Goal: Task Accomplishment & Management: Complete application form

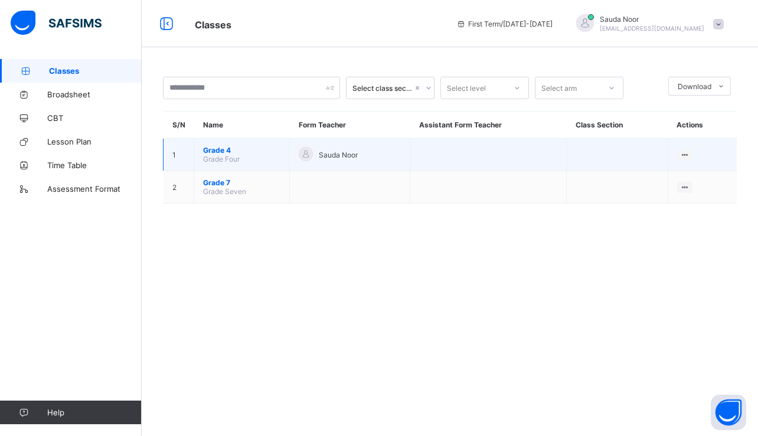
click at [228, 151] on span "Grade 4" at bounding box center [241, 150] width 77 height 9
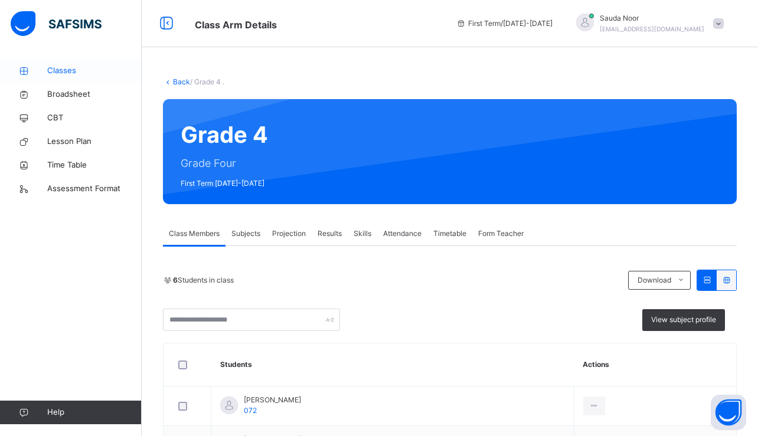
click at [78, 69] on span "Classes" at bounding box center [94, 71] width 94 height 12
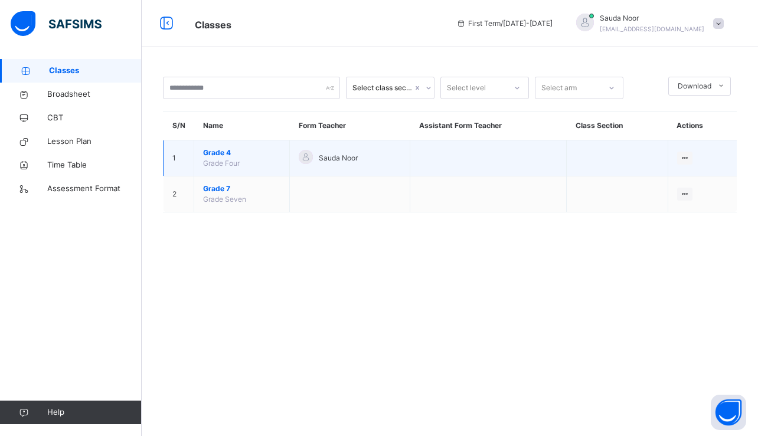
click at [221, 157] on span "Grade 4" at bounding box center [241, 153] width 77 height 11
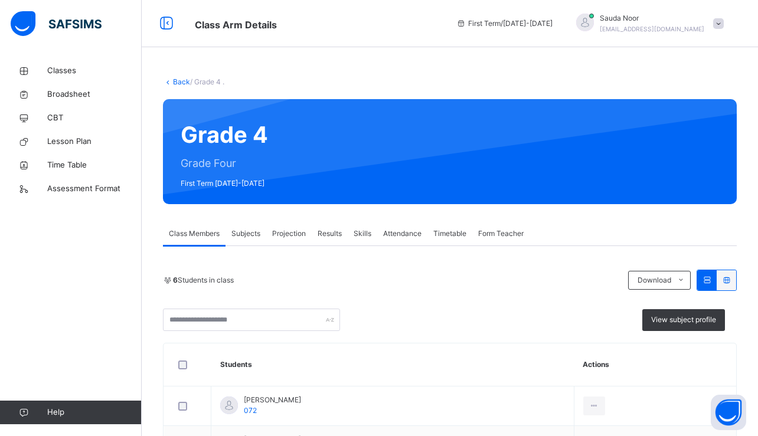
click at [407, 233] on span "Attendance" at bounding box center [402, 233] width 38 height 11
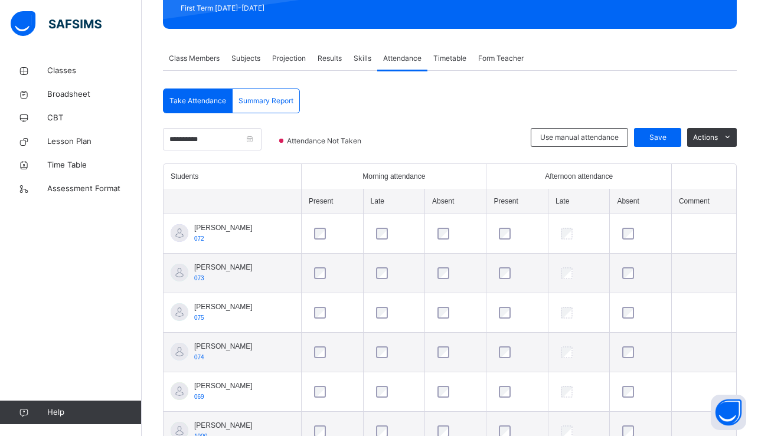
scroll to position [185, 0]
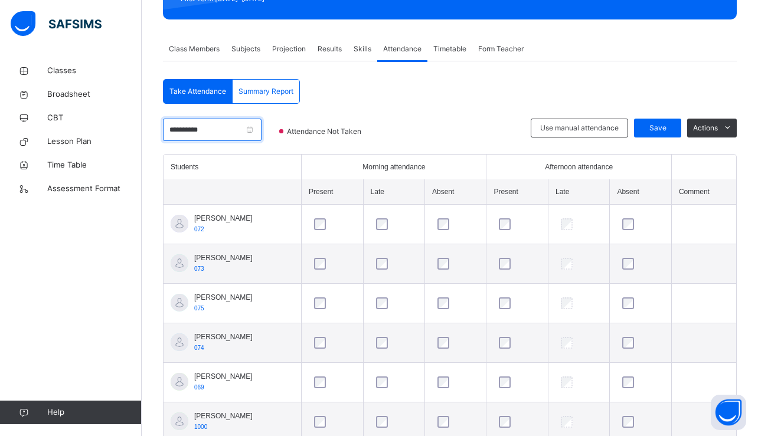
click at [234, 133] on input "**********" at bounding box center [212, 130] width 99 height 22
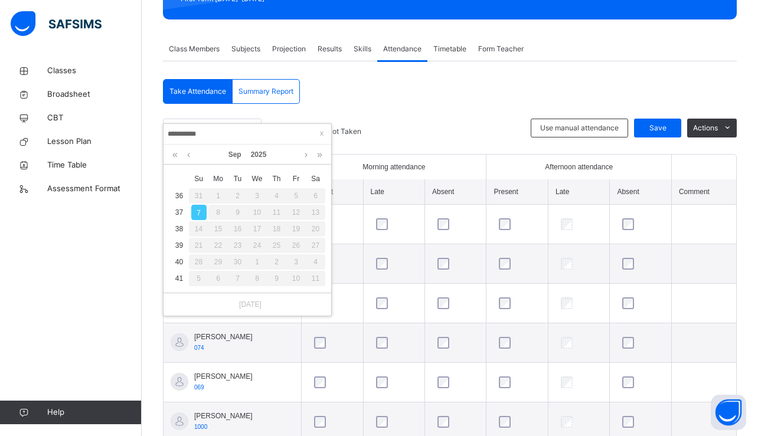
scroll to position [0, 0]
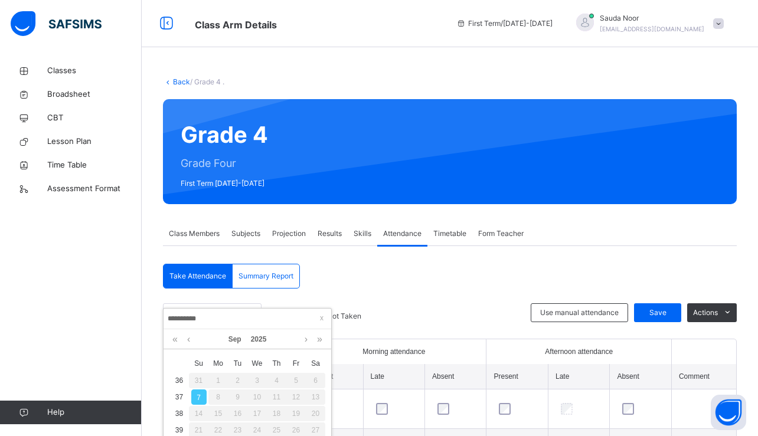
click at [485, 99] on div "Back / Grade 4 . Grade 4 Grade Four First Term [DATE]-[DATE] Class Members Subj…" at bounding box center [450, 359] width 616 height 600
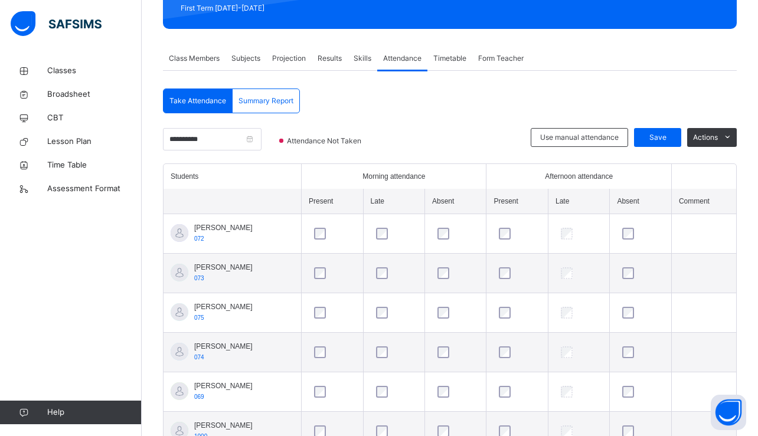
scroll to position [165, 0]
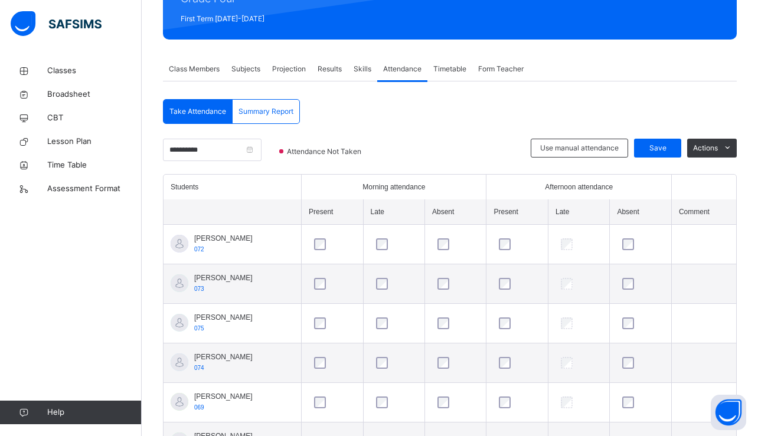
click at [278, 71] on span "Projection" at bounding box center [289, 69] width 34 height 11
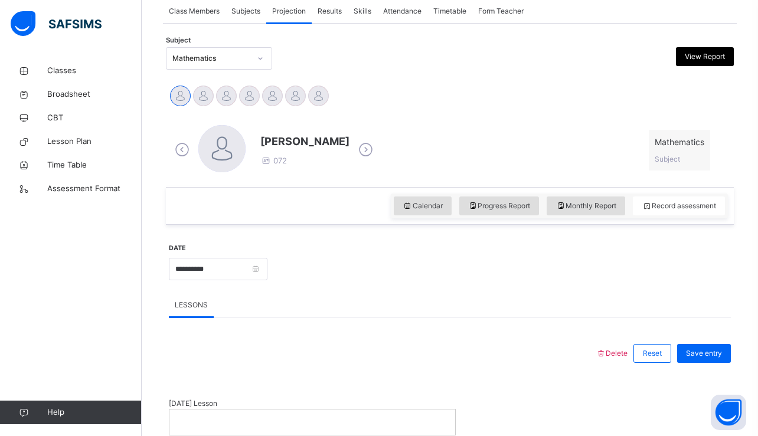
scroll to position [224, 0]
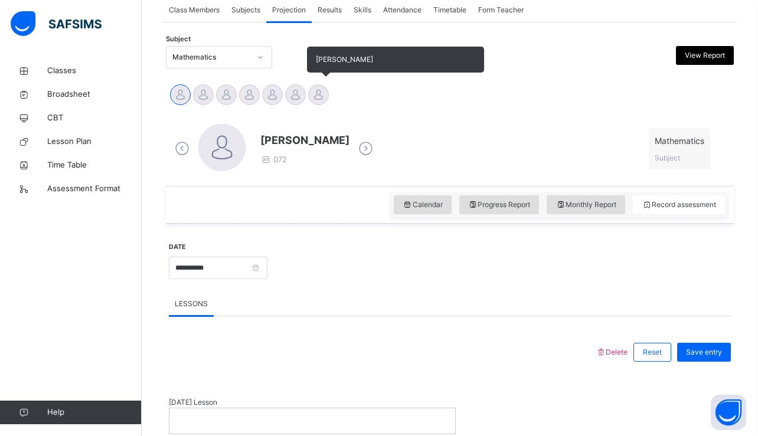
click at [313, 94] on div at bounding box center [318, 94] width 21 height 21
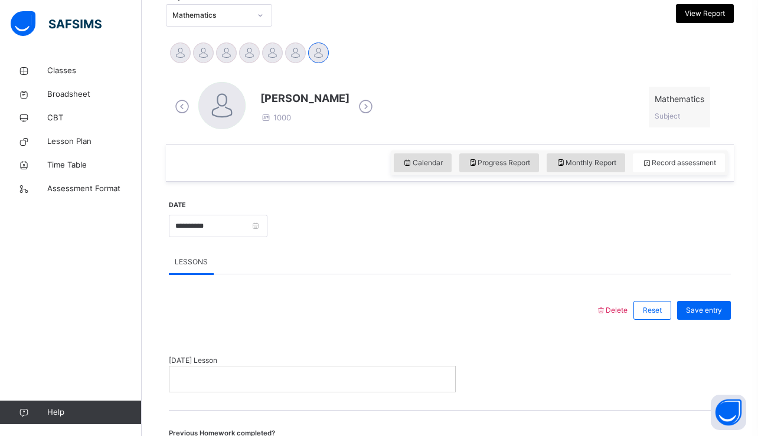
scroll to position [330, 0]
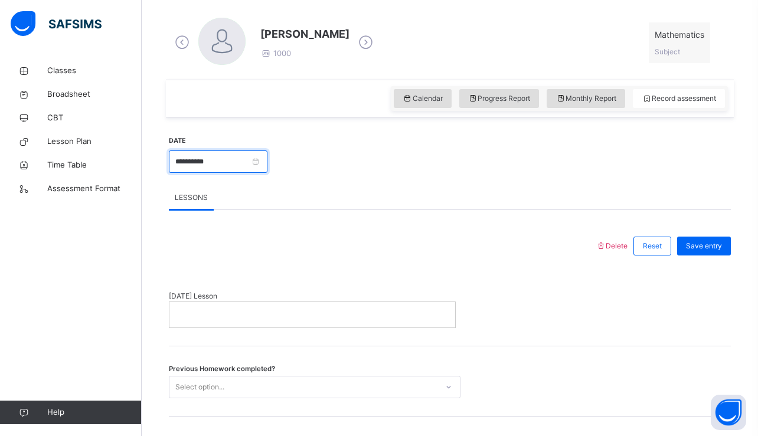
click at [233, 161] on input "**********" at bounding box center [218, 162] width 99 height 22
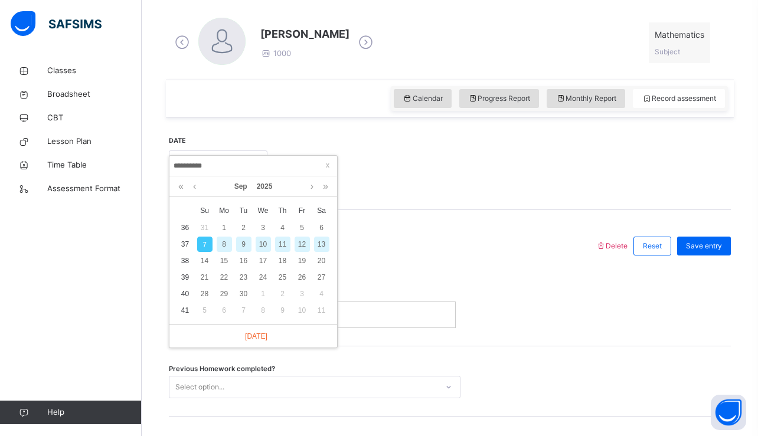
click at [244, 244] on div "9" at bounding box center [243, 244] width 15 height 15
type input "**********"
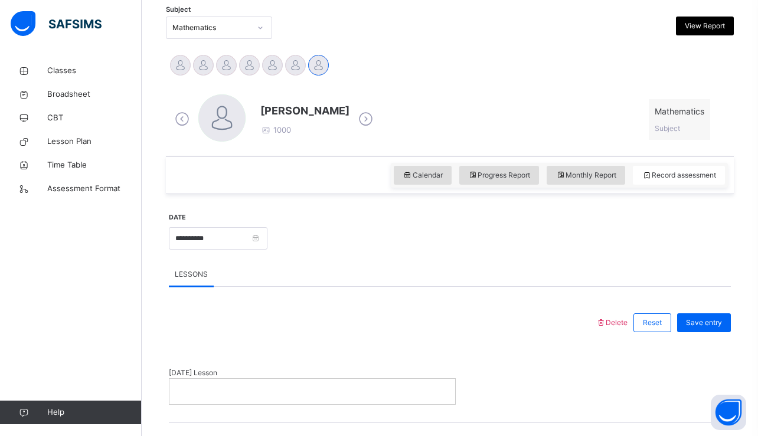
scroll to position [368, 0]
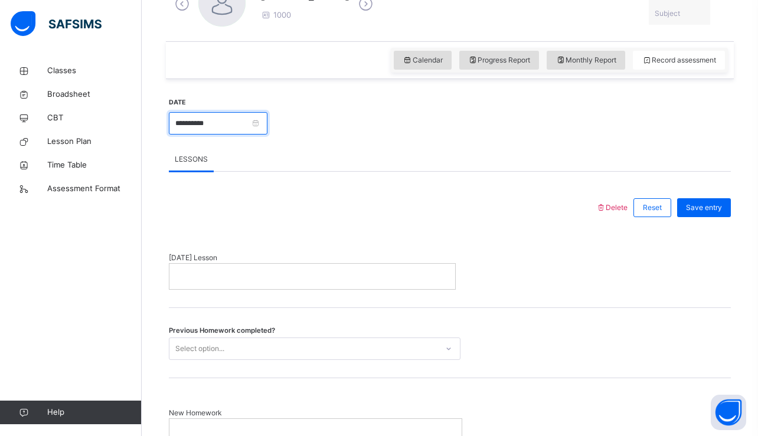
click at [245, 115] on input "**********" at bounding box center [218, 123] width 99 height 22
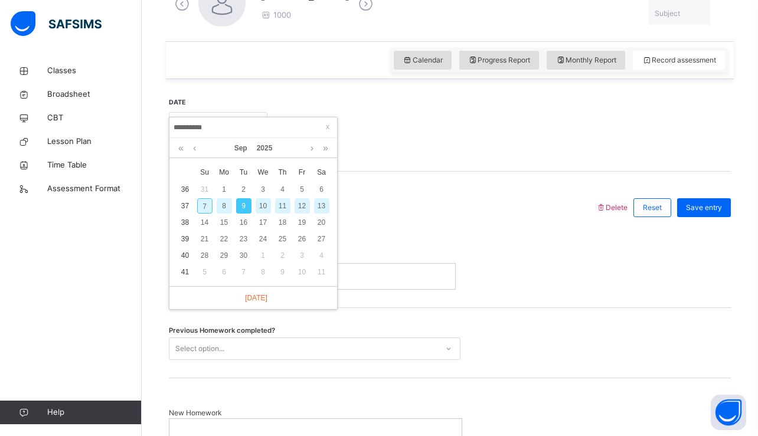
scroll to position [278, 0]
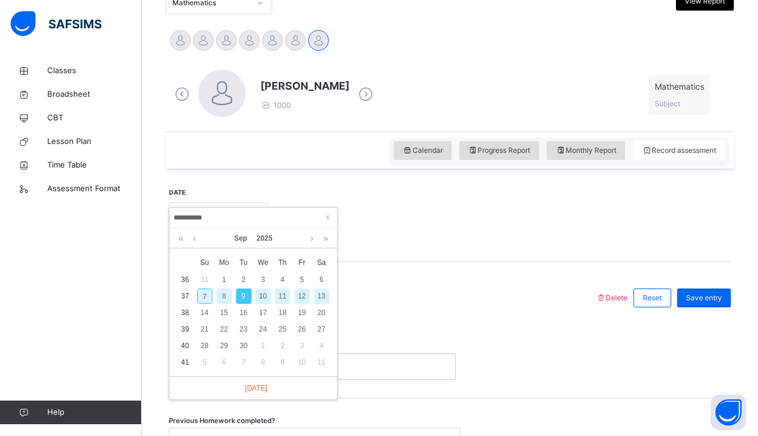
click at [396, 201] on div "**********" at bounding box center [450, 385] width 562 height 420
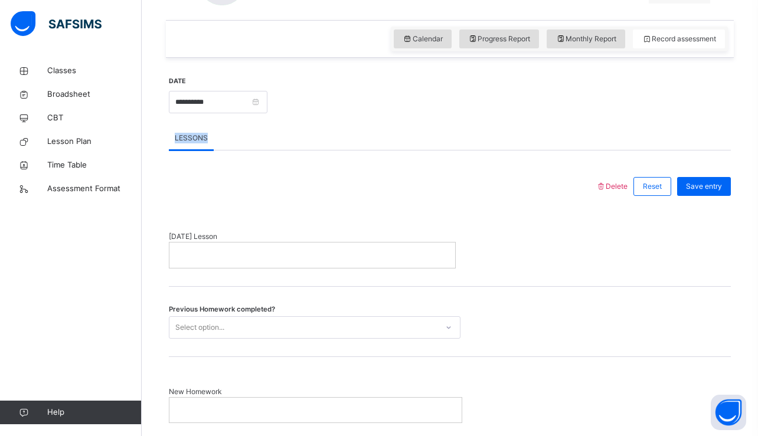
scroll to position [447, 0]
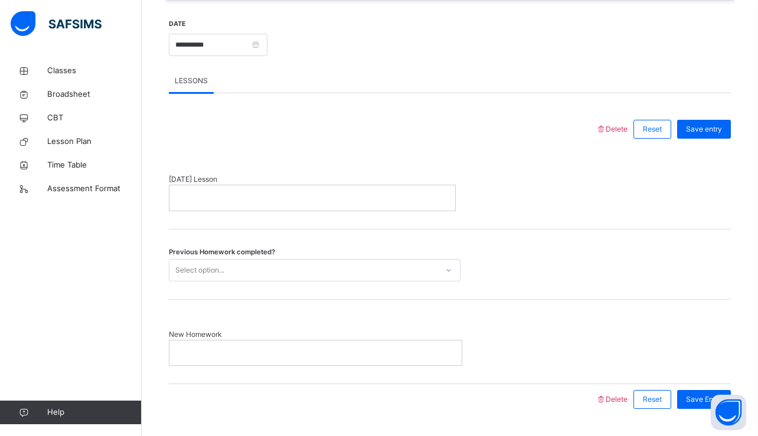
click at [253, 192] on p at bounding box center [312, 197] width 268 height 11
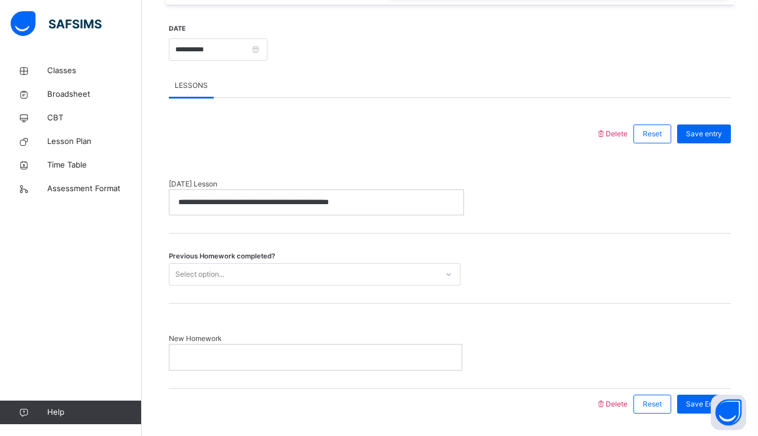
scroll to position [442, 0]
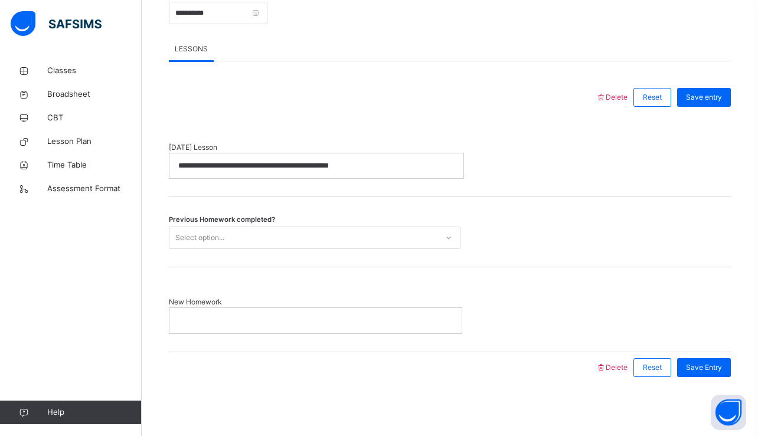
click at [273, 230] on div "Select option..." at bounding box center [303, 238] width 268 height 18
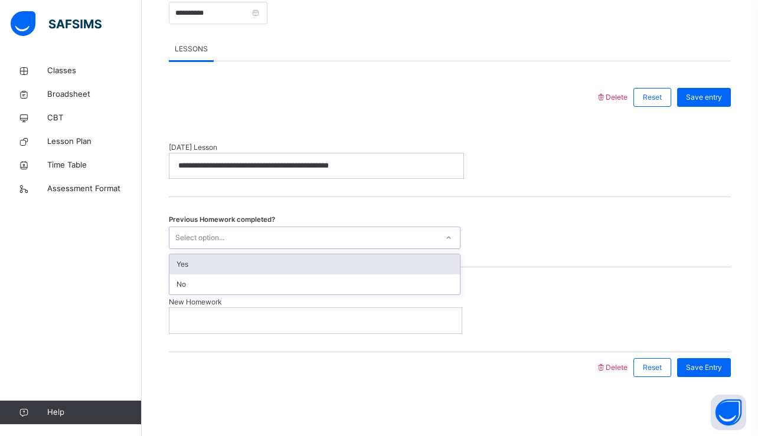
scroll to position [478, 0]
click at [207, 267] on div "Yes" at bounding box center [314, 265] width 290 height 20
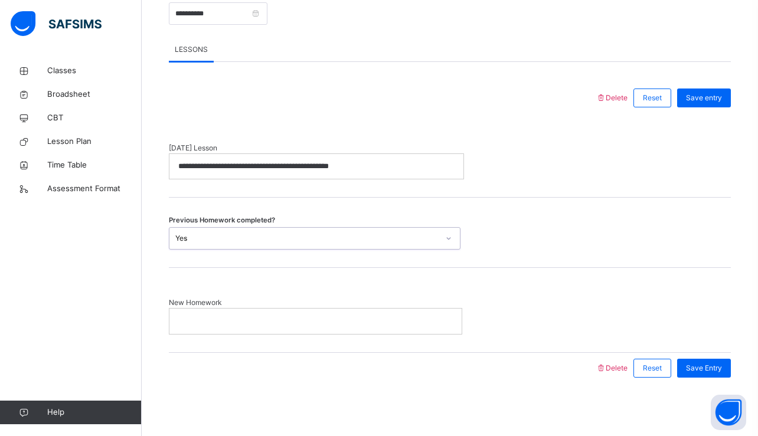
click at [225, 314] on div at bounding box center [315, 321] width 292 height 25
click at [410, 252] on div "Previous Homework completed? Yes" at bounding box center [450, 233] width 562 height 70
click at [709, 373] on div "Save Entry" at bounding box center [704, 367] width 54 height 19
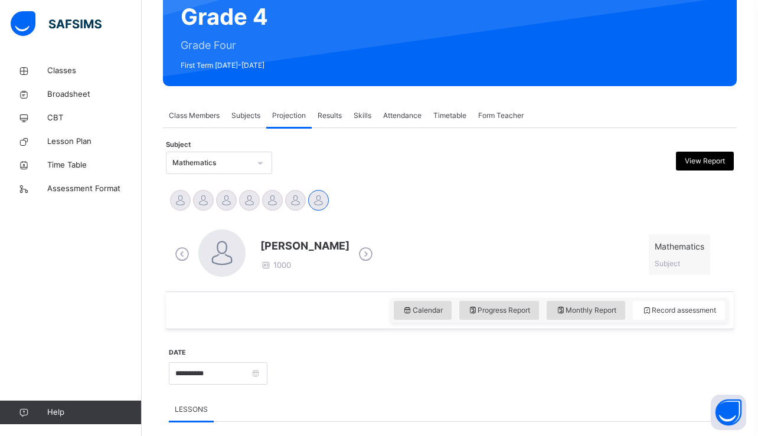
scroll to position [110, 0]
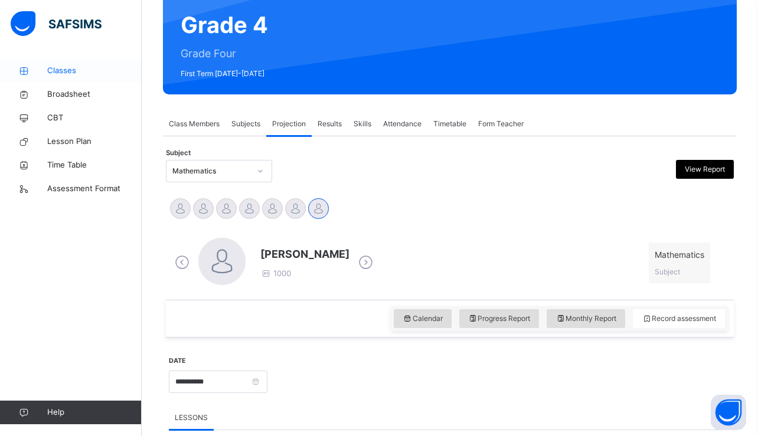
click at [55, 73] on span "Classes" at bounding box center [94, 71] width 94 height 12
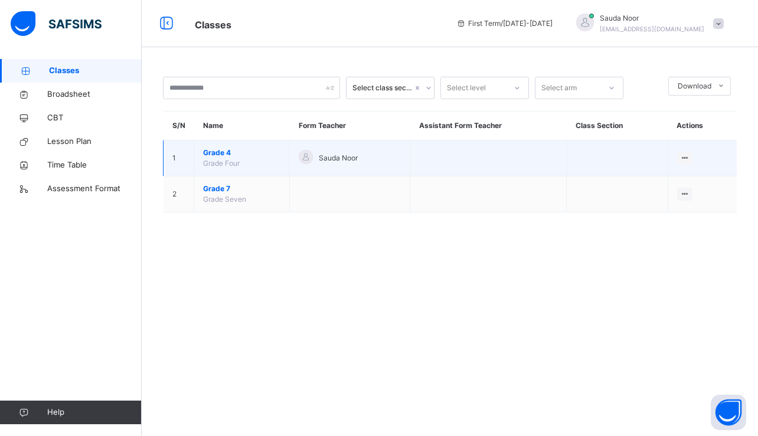
click at [223, 155] on span "Grade 4" at bounding box center [241, 153] width 77 height 11
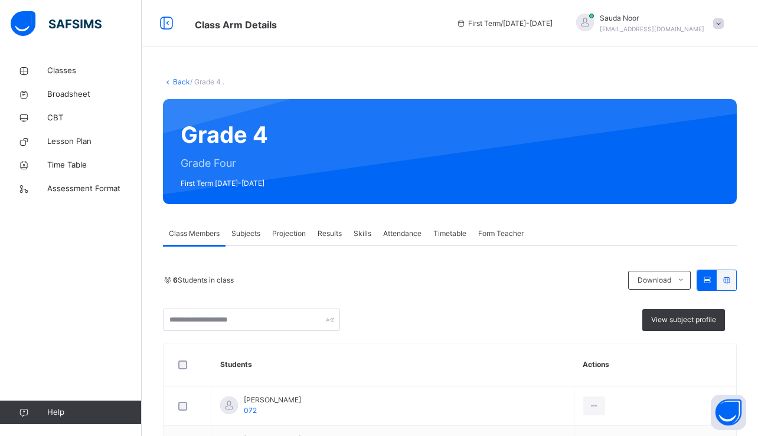
click at [279, 236] on span "Projection" at bounding box center [289, 233] width 34 height 11
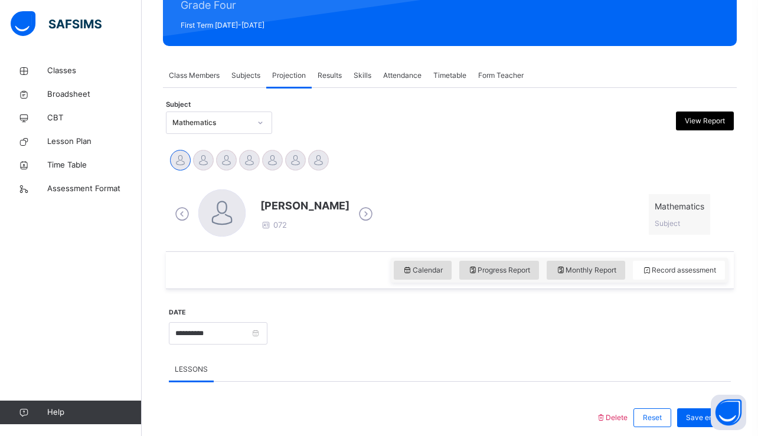
scroll to position [165, 0]
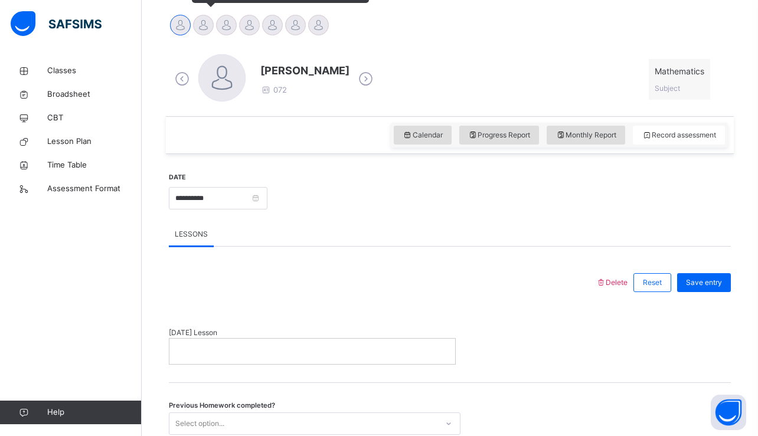
click at [197, 32] on div at bounding box center [203, 25] width 21 height 21
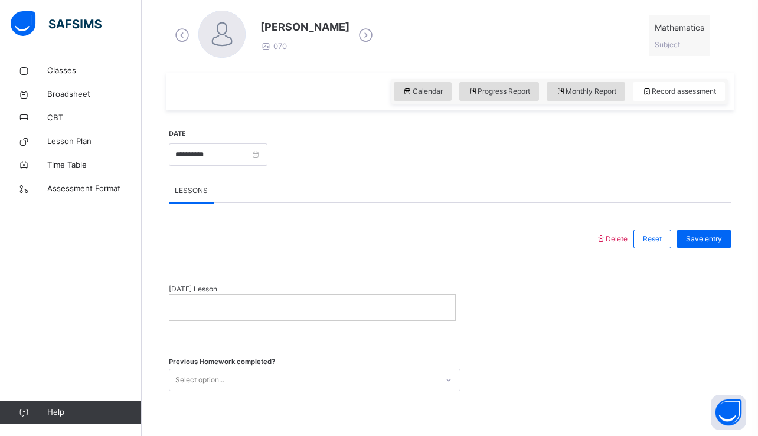
scroll to position [336, 0]
click at [70, 68] on span "Classes" at bounding box center [94, 71] width 94 height 12
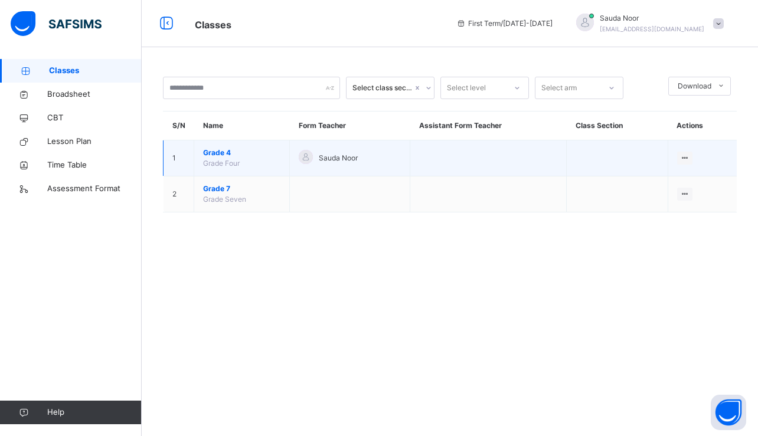
click at [231, 155] on span "Grade 4" at bounding box center [241, 153] width 77 height 11
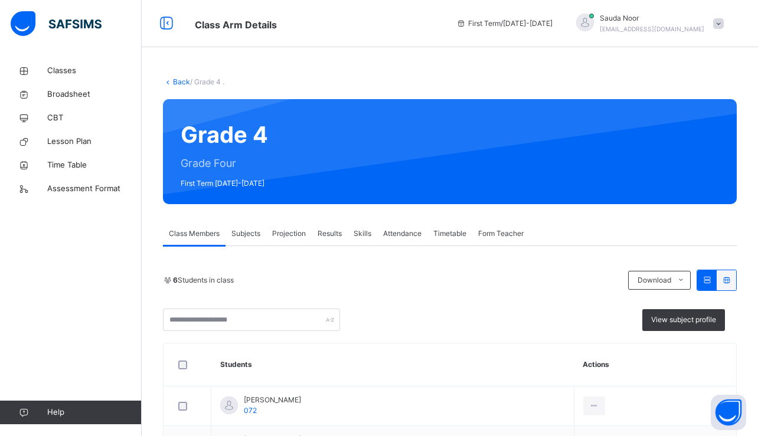
click at [403, 238] on span "Attendance" at bounding box center [402, 233] width 38 height 11
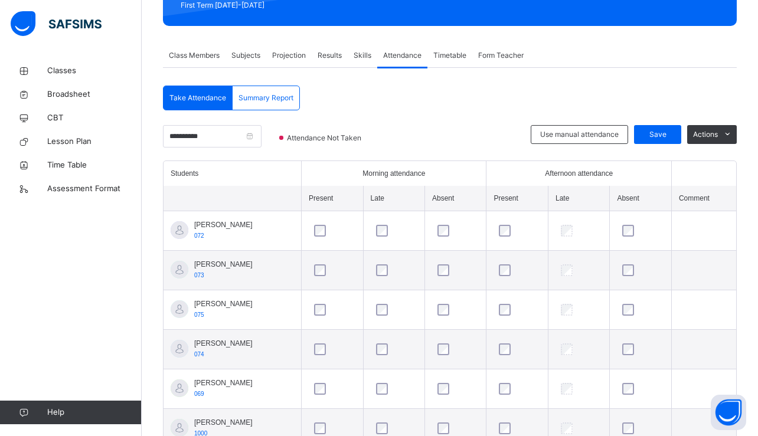
scroll to position [185, 0]
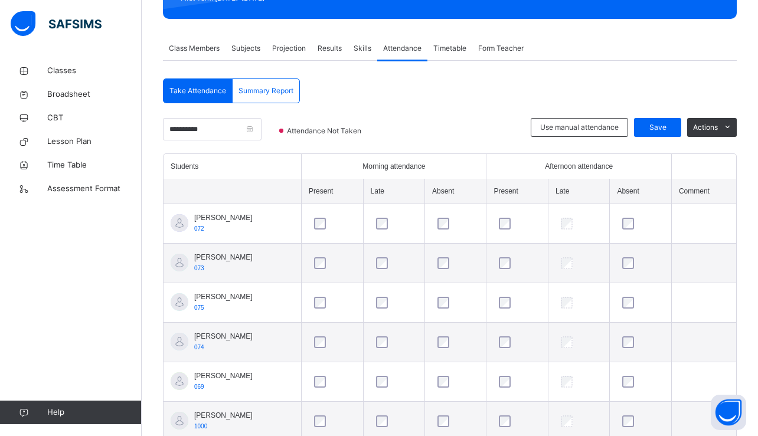
click at [295, 51] on span "Projection" at bounding box center [289, 48] width 34 height 11
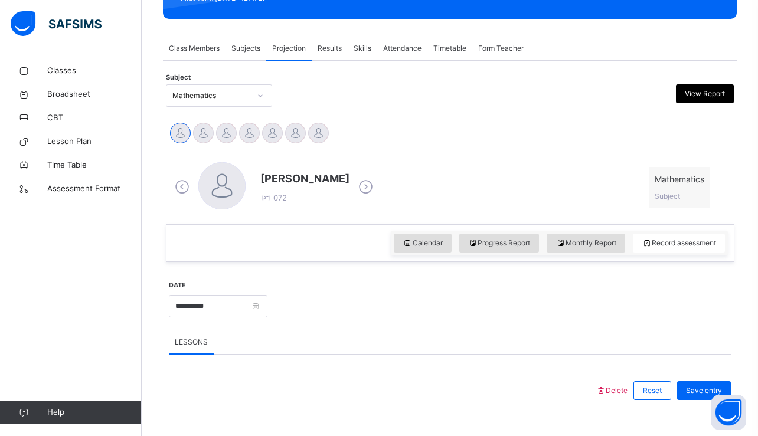
click at [397, 52] on span "Attendance" at bounding box center [402, 48] width 38 height 11
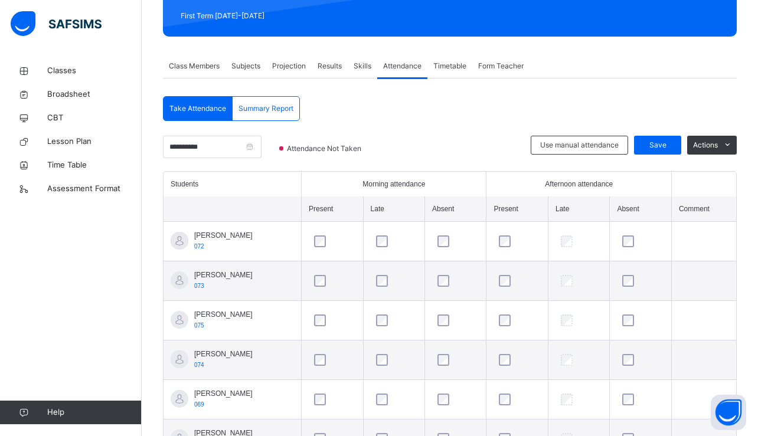
scroll to position [177, 0]
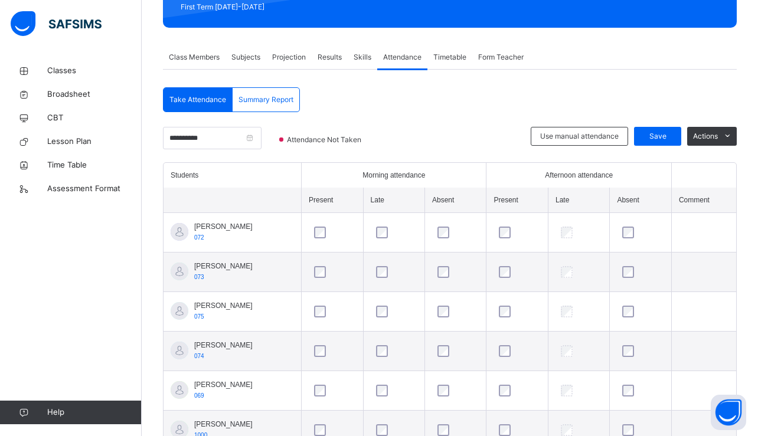
click at [294, 60] on span "Projection" at bounding box center [289, 57] width 34 height 11
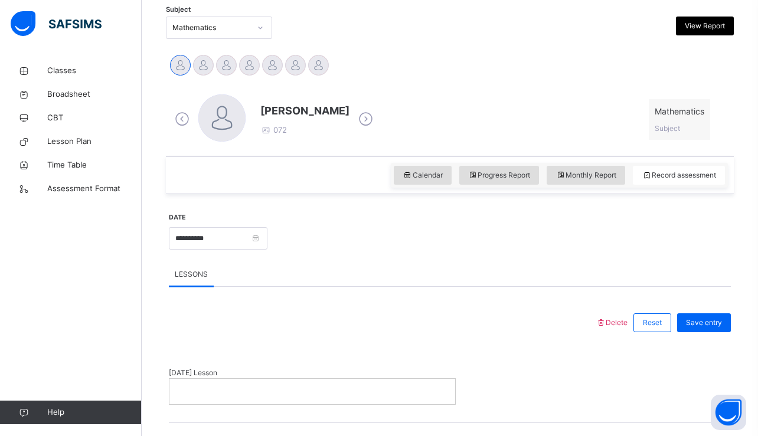
scroll to position [254, 0]
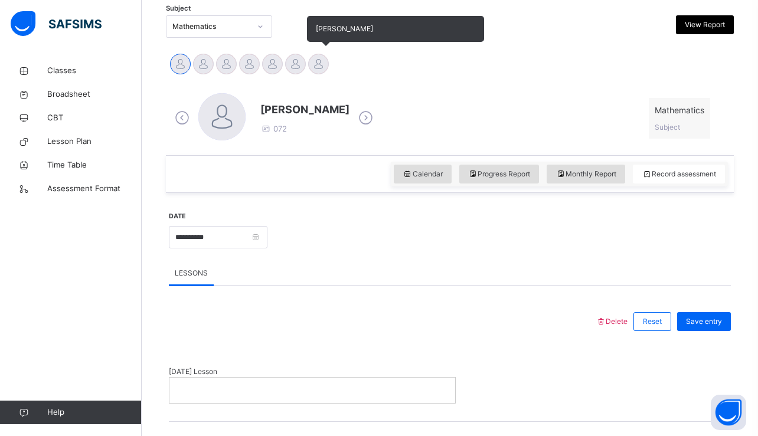
click at [310, 64] on div at bounding box center [318, 64] width 21 height 21
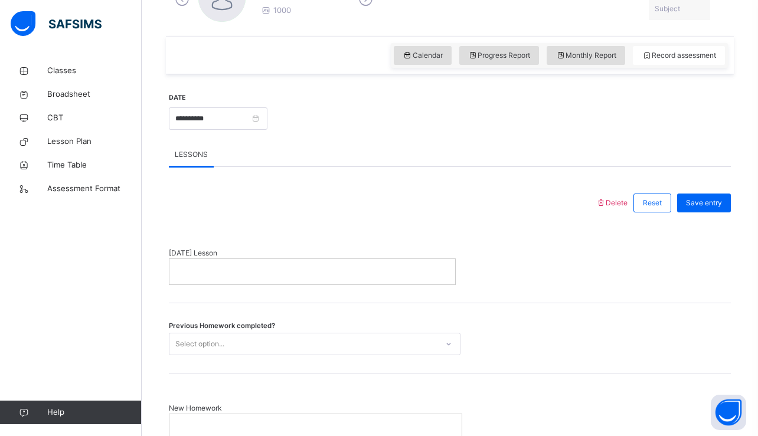
scroll to position [401, 0]
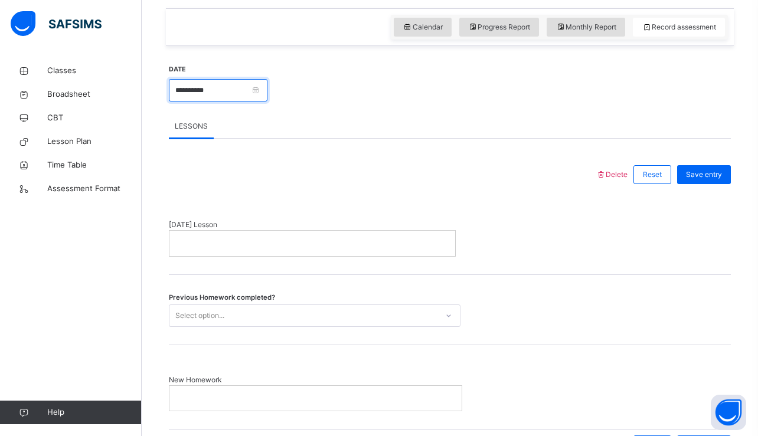
click at [192, 91] on input "**********" at bounding box center [218, 90] width 99 height 22
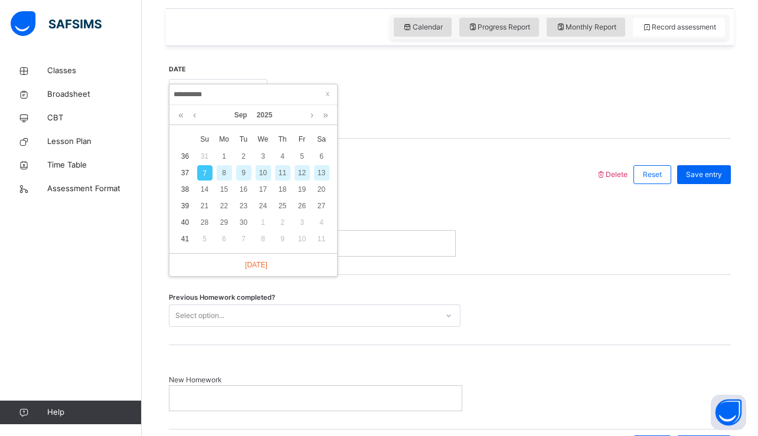
click at [262, 175] on div "10" at bounding box center [263, 172] width 15 height 15
type input "**********"
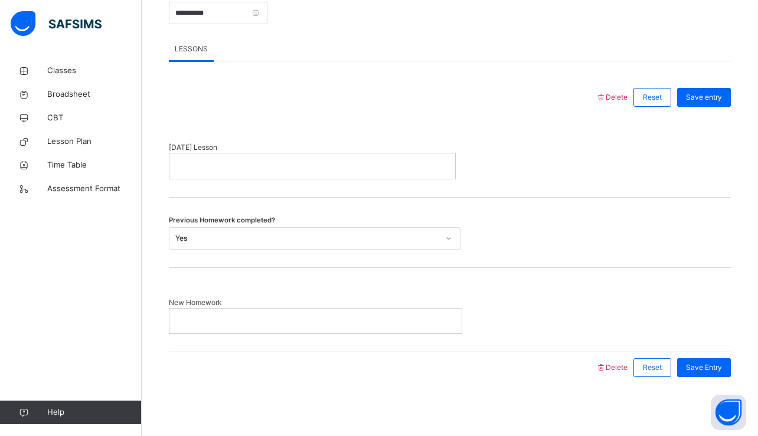
scroll to position [478, 0]
click at [217, 155] on div at bounding box center [312, 166] width 286 height 25
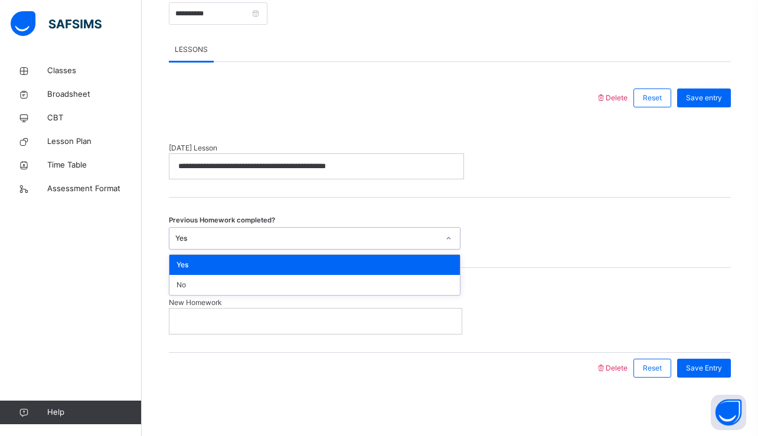
click at [236, 240] on div "Yes" at bounding box center [306, 238] width 263 height 11
click at [188, 267] on div "Yes" at bounding box center [314, 265] width 290 height 20
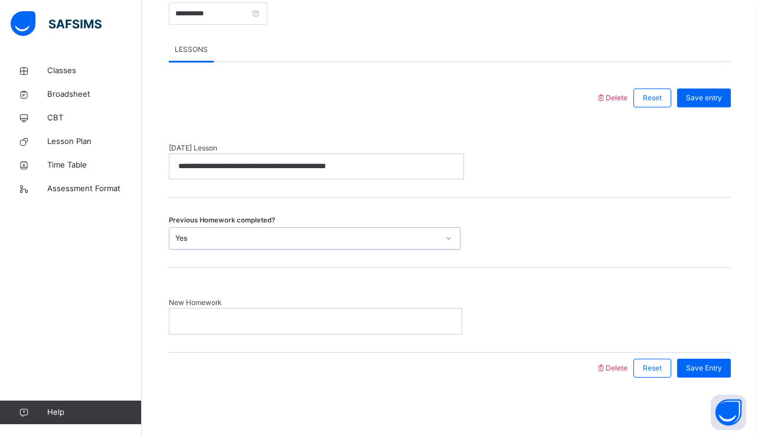
click at [222, 234] on div "Yes" at bounding box center [306, 238] width 263 height 11
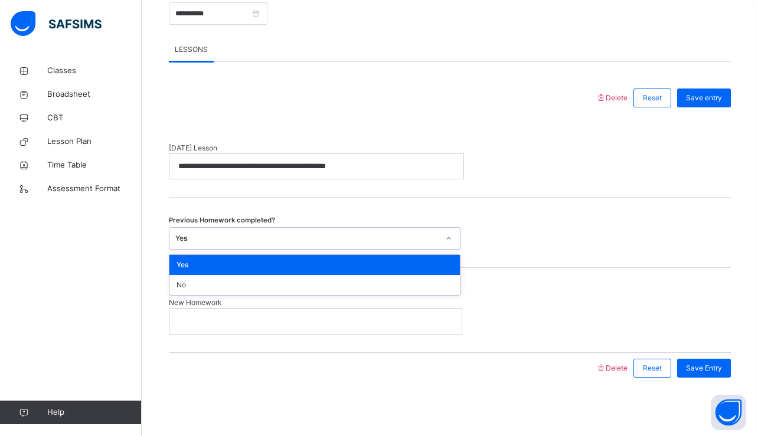
click at [193, 269] on div "Yes" at bounding box center [314, 265] width 290 height 20
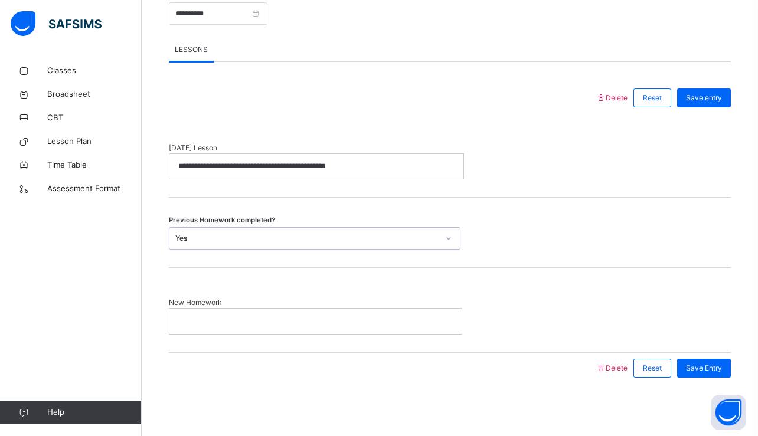
click at [198, 317] on p at bounding box center [315, 321] width 275 height 11
click at [713, 370] on span "Save Entry" at bounding box center [704, 367] width 36 height 11
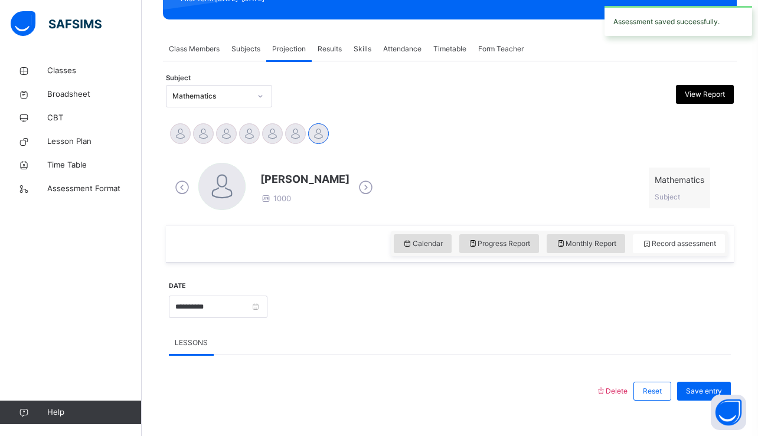
scroll to position [181, 0]
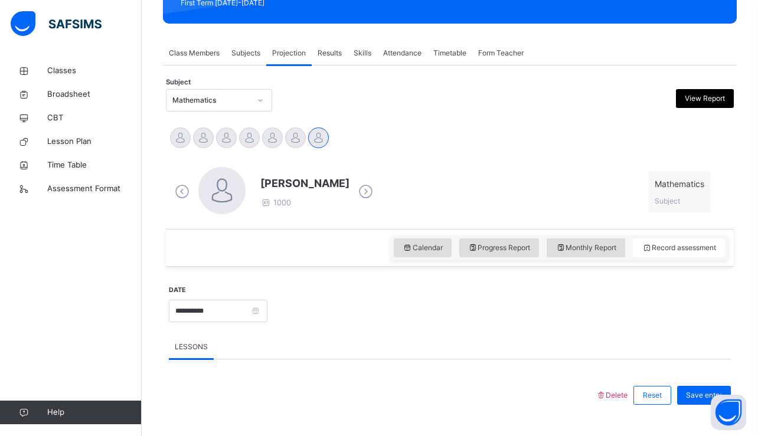
click at [488, 260] on div "Calendar Progress Report Monthly Report Record assessment" at bounding box center [450, 248] width 568 height 38
click at [492, 251] on span "Progress Report" at bounding box center [499, 248] width 63 height 11
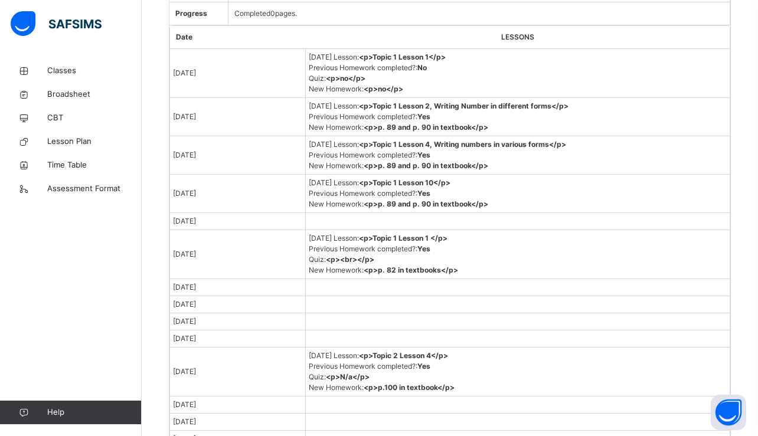
scroll to position [555, 0]
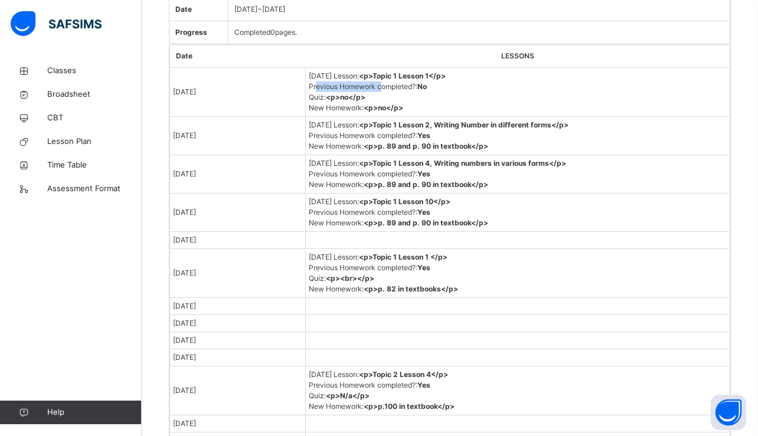
drag, startPoint x: 324, startPoint y: 86, endPoint x: 390, endPoint y: 86, distance: 65.5
click at [390, 86] on span "Previous Homework completed? : No" at bounding box center [368, 86] width 118 height 9
drag, startPoint x: 328, startPoint y: 109, endPoint x: 355, endPoint y: 109, distance: 27.2
click at [355, 109] on span "New Homework : <p>no</p>" at bounding box center [356, 107] width 94 height 9
drag, startPoint x: 460, startPoint y: 126, endPoint x: 561, endPoint y: 126, distance: 101.0
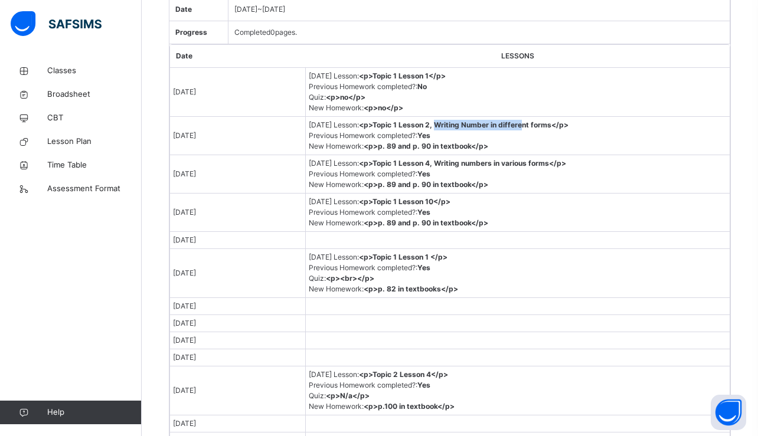
click at [563, 127] on b "<p>Topic 1 Lesson 2, Writing Number in different forms</p>" at bounding box center [464, 124] width 210 height 9
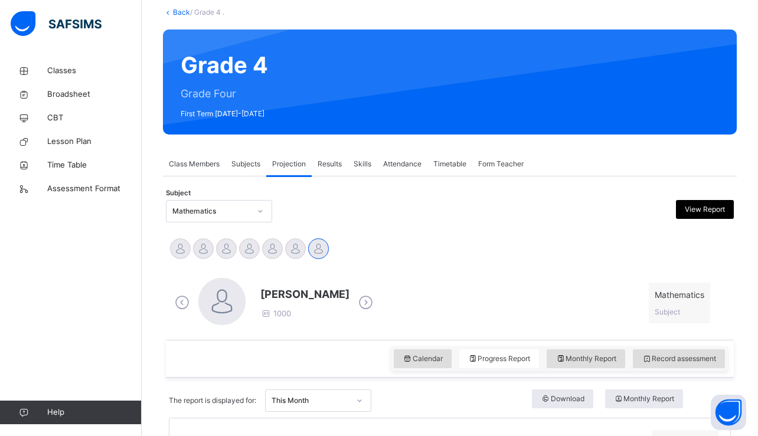
scroll to position [68, 0]
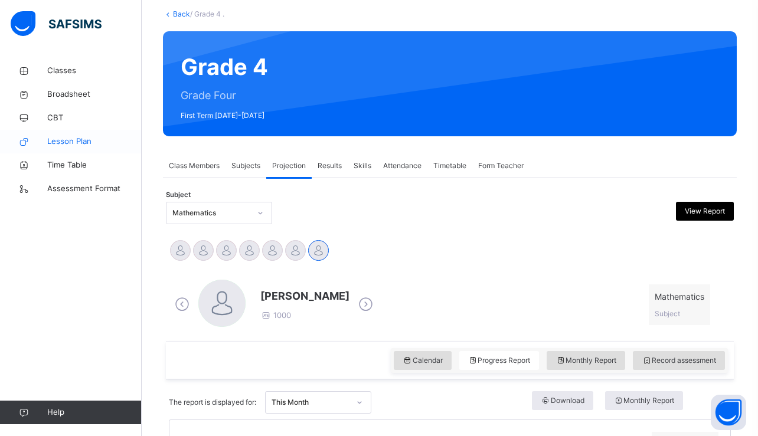
click at [59, 140] on span "Lesson Plan" at bounding box center [94, 142] width 94 height 12
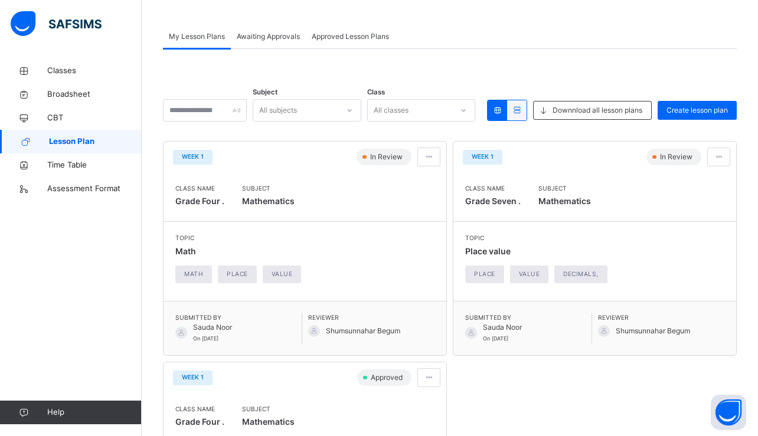
scroll to position [86, 0]
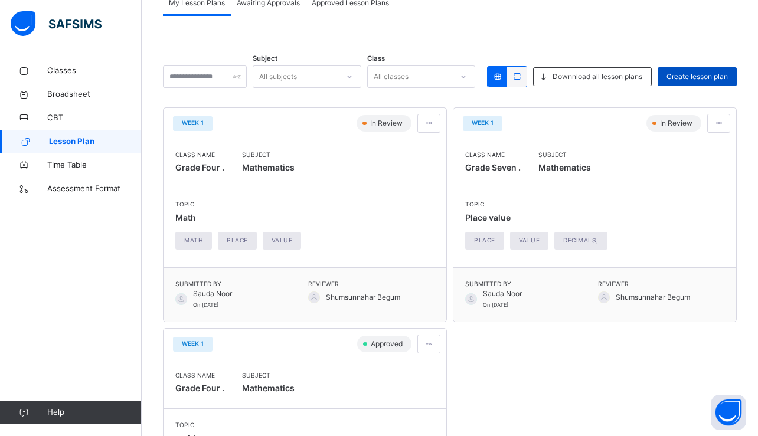
click at [690, 76] on span "Create lesson plan" at bounding box center [697, 76] width 61 height 11
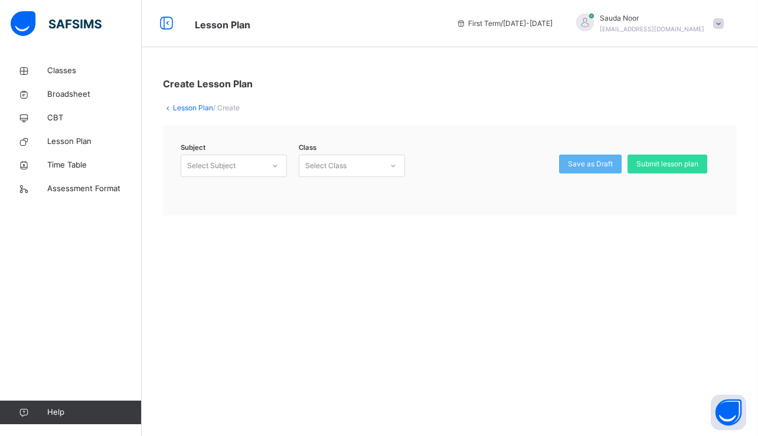
click at [261, 168] on div "Select Subject" at bounding box center [222, 166] width 83 height 18
click at [237, 191] on div "Mathematics (104)" at bounding box center [233, 192] width 105 height 20
click at [332, 163] on div "Select Class" at bounding box center [325, 166] width 41 height 22
click at [331, 199] on div "Grade Four - ." at bounding box center [351, 192] width 105 height 20
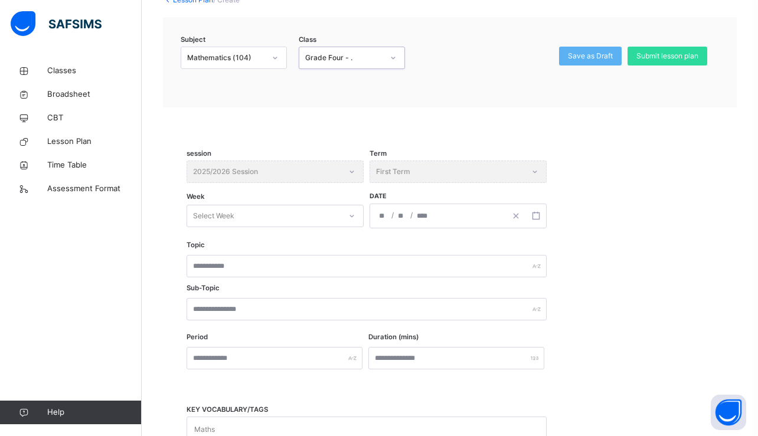
scroll to position [123, 0]
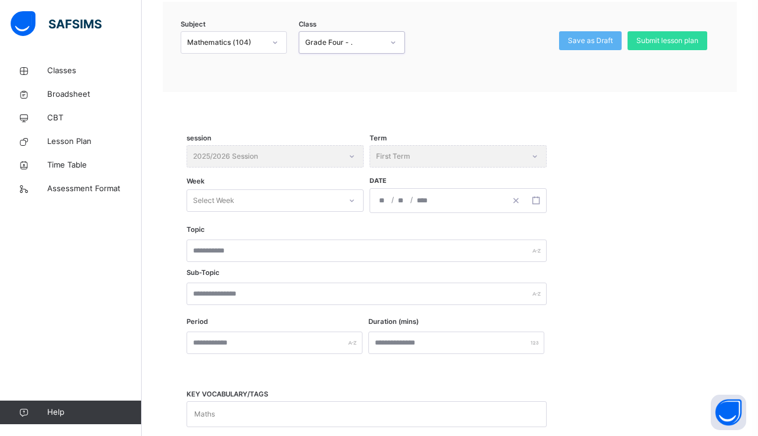
click at [302, 195] on div "Select Week" at bounding box center [263, 201] width 153 height 18
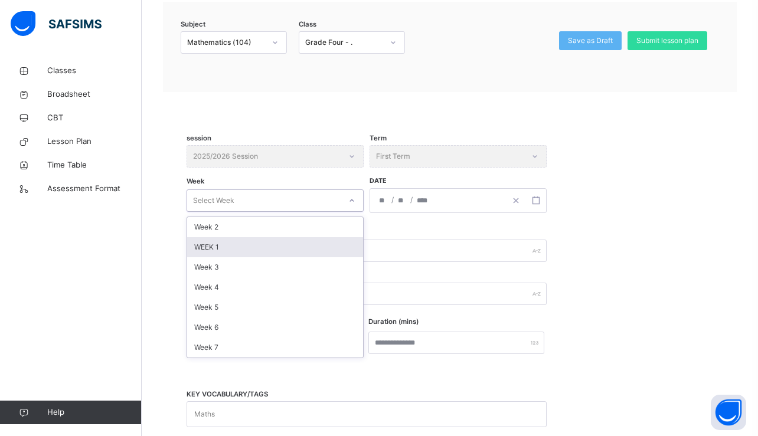
click at [214, 244] on div "WEEK 1" at bounding box center [275, 247] width 176 height 20
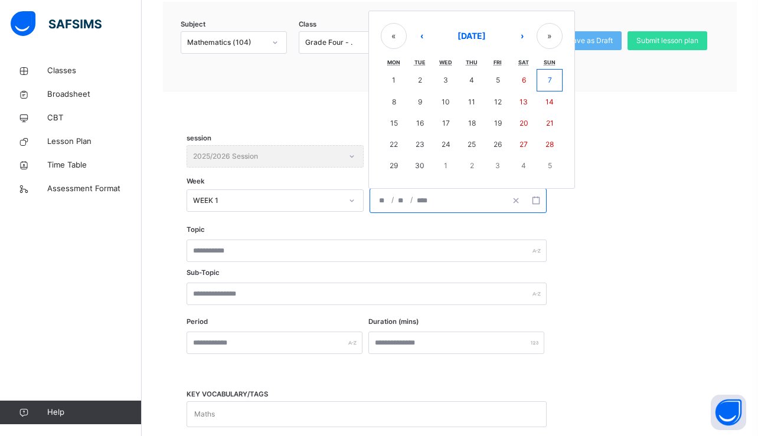
click at [405, 200] on input "number" at bounding box center [401, 201] width 9 height 24
click at [392, 96] on button "8" at bounding box center [394, 102] width 26 height 21
type input "**********"
type input "*"
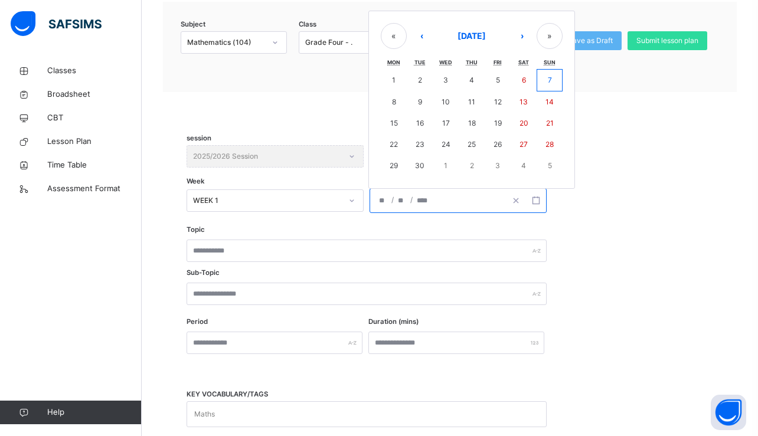
type input "****"
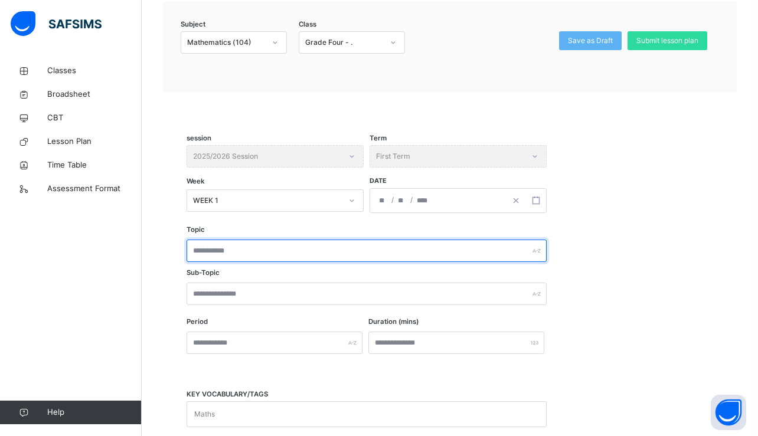
click at [239, 258] on input "text" at bounding box center [367, 251] width 360 height 22
type input "****"
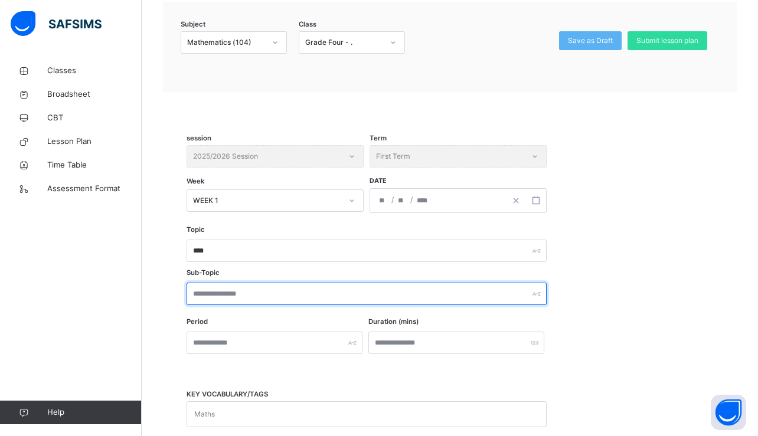
click at [234, 292] on input "text" at bounding box center [367, 294] width 360 height 22
type input "**********"
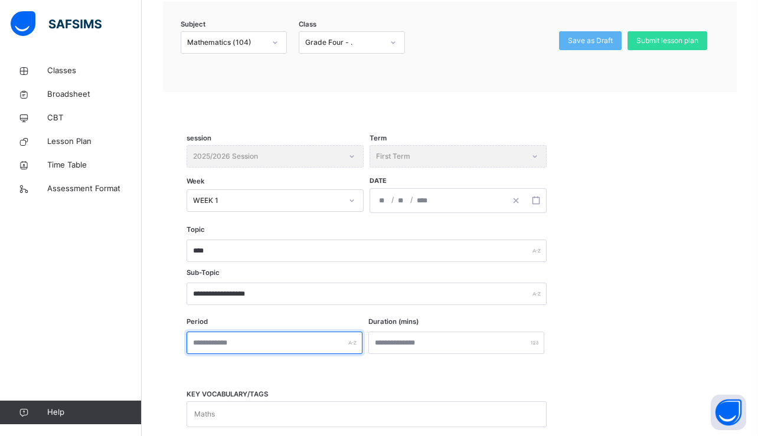
click at [214, 337] on input "text" at bounding box center [275, 343] width 176 height 22
type input "*"
type input "**********"
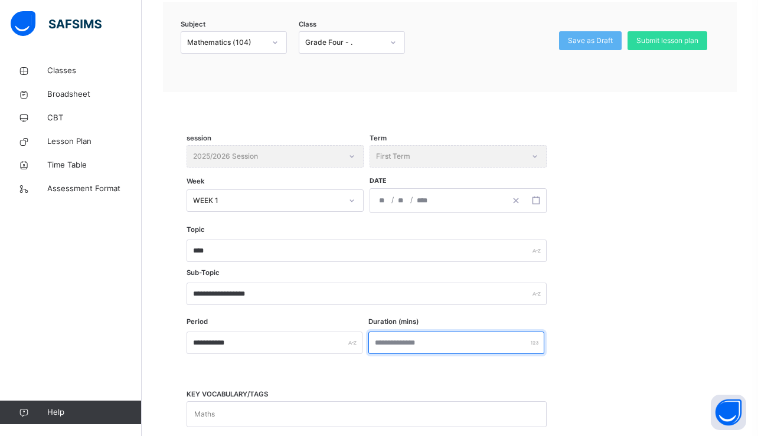
click at [391, 344] on input "number" at bounding box center [456, 343] width 176 height 22
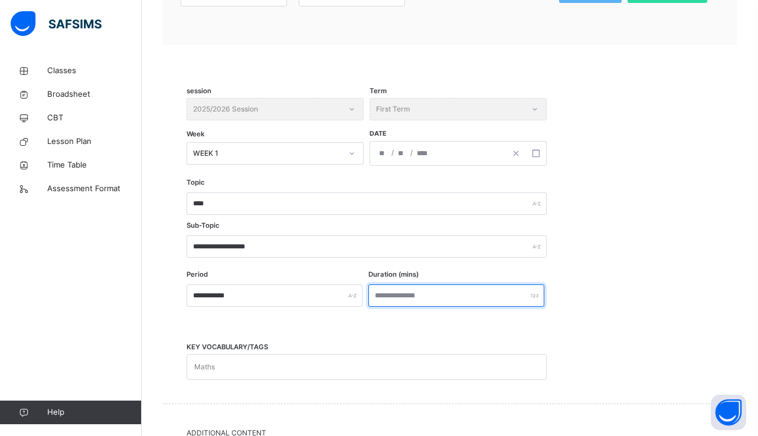
scroll to position [178, 0]
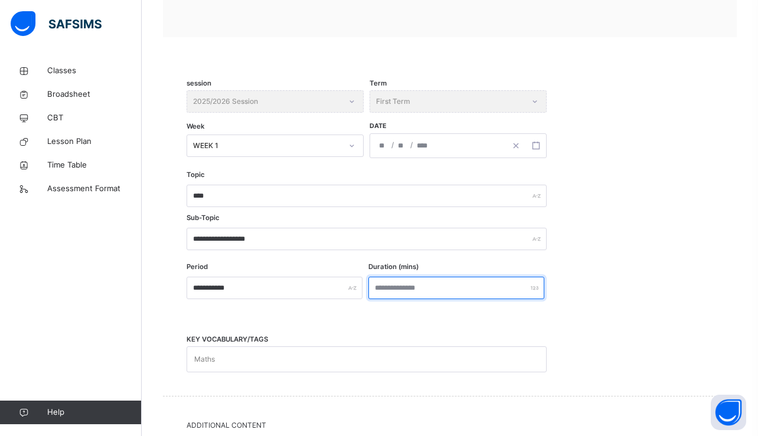
type input "**"
click at [230, 361] on div "Maths" at bounding box center [355, 359] width 337 height 25
type input "*****"
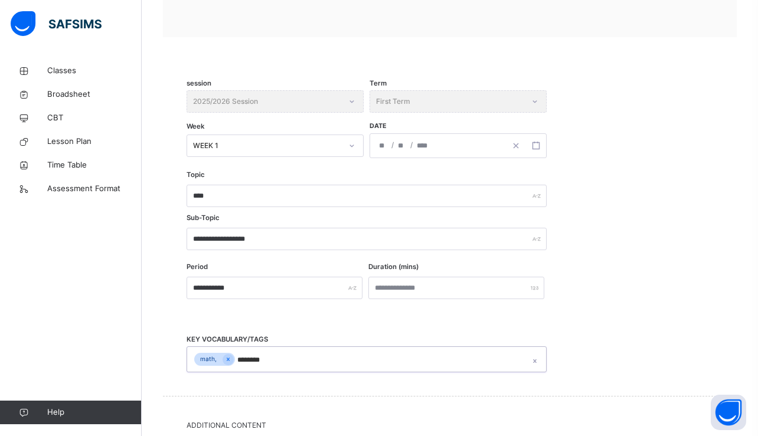
type input "*******"
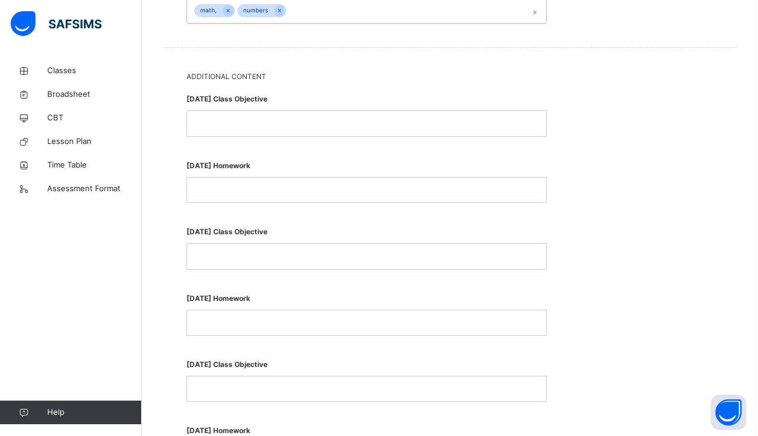
scroll to position [475, 0]
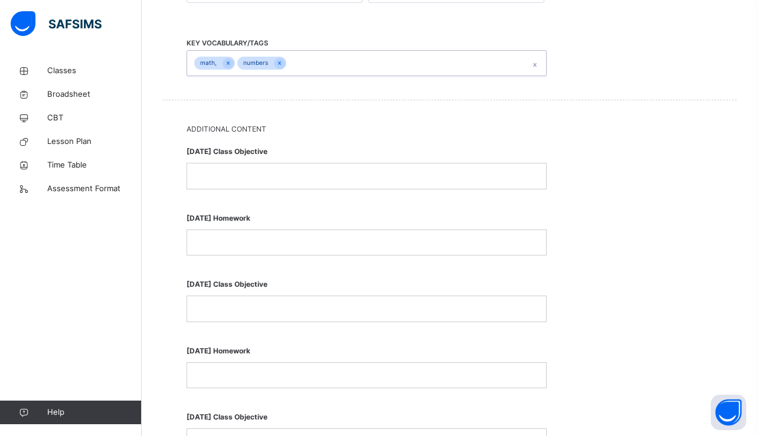
click at [261, 182] on div at bounding box center [366, 176] width 359 height 25
click at [239, 247] on div at bounding box center [366, 242] width 359 height 25
click at [224, 318] on div at bounding box center [366, 308] width 359 height 25
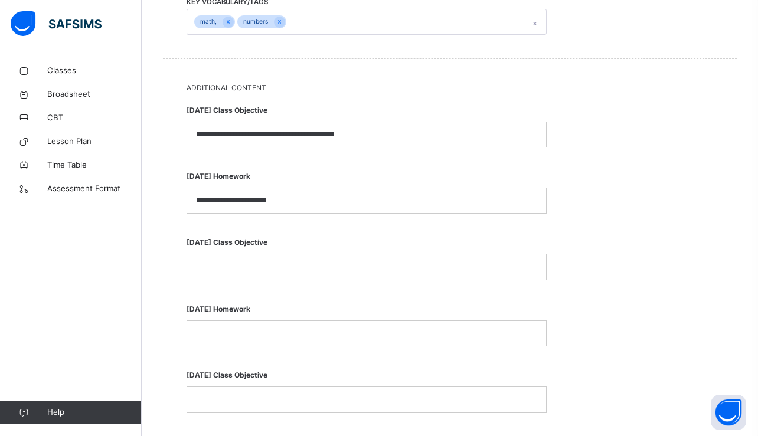
scroll to position [522, 0]
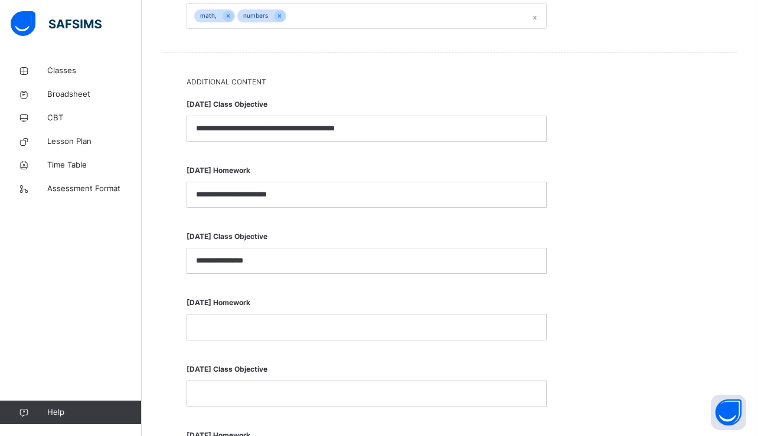
click at [227, 324] on p at bounding box center [366, 327] width 341 height 11
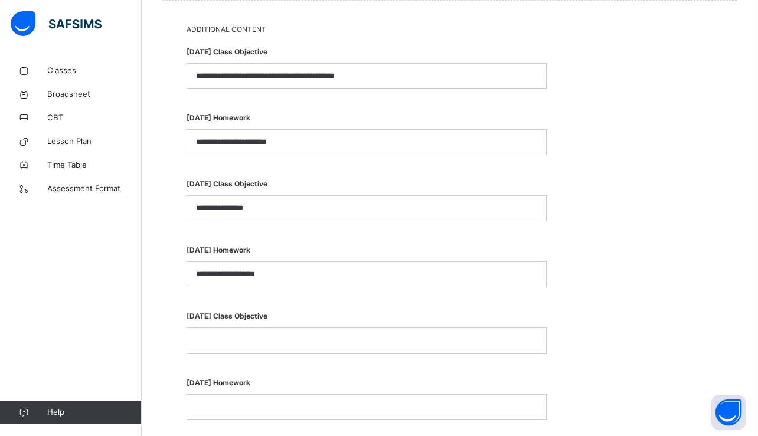
scroll to position [593, 0]
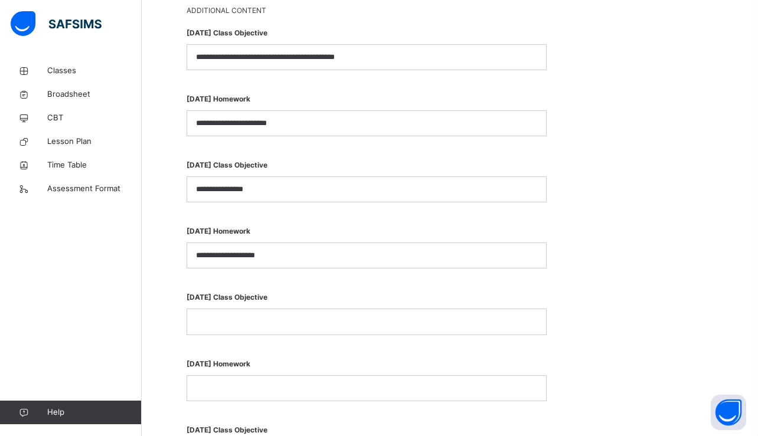
click at [234, 325] on p at bounding box center [366, 321] width 341 height 11
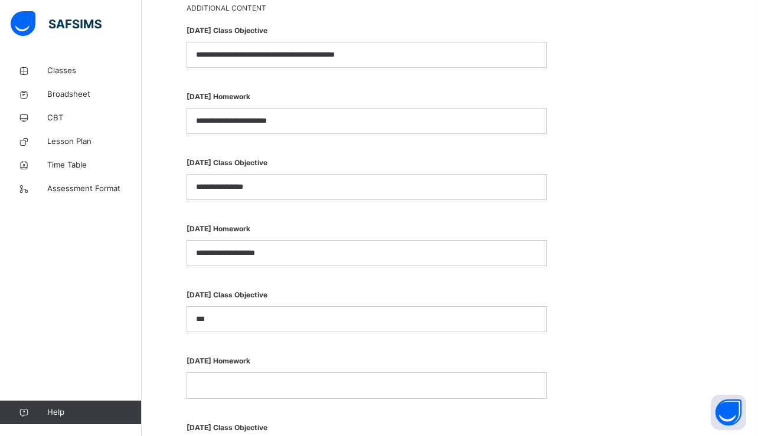
scroll to position [597, 0]
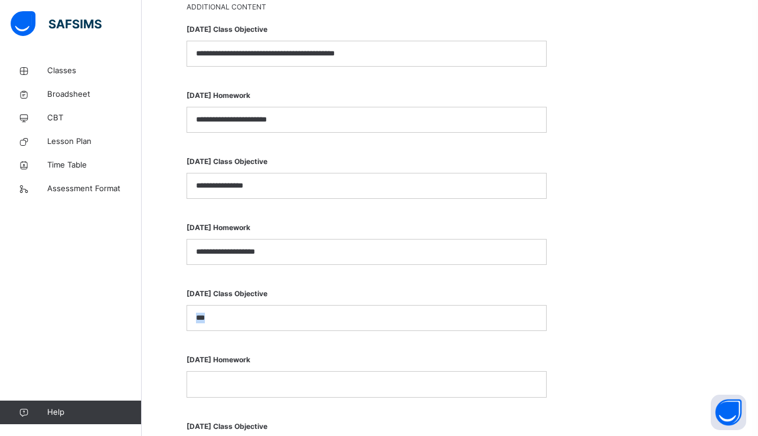
drag, startPoint x: 214, startPoint y: 322, endPoint x: 187, endPoint y: 320, distance: 27.2
click at [187, 320] on div "***" at bounding box center [367, 318] width 360 height 26
copy p "***"
click at [213, 389] on p at bounding box center [366, 384] width 341 height 11
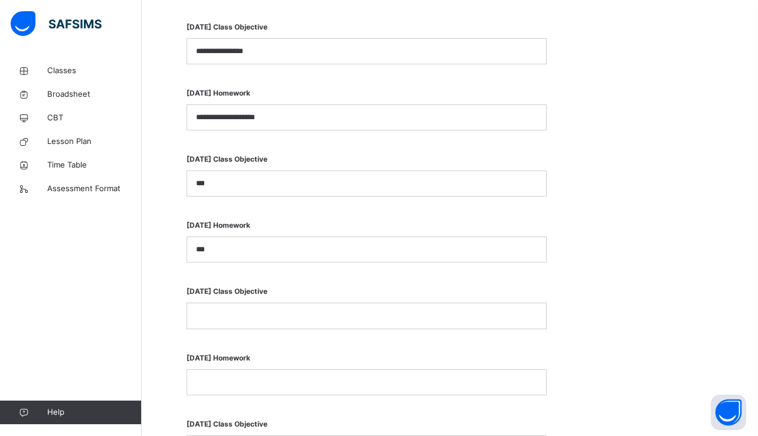
scroll to position [732, 0]
click at [270, 312] on p at bounding box center [366, 315] width 341 height 11
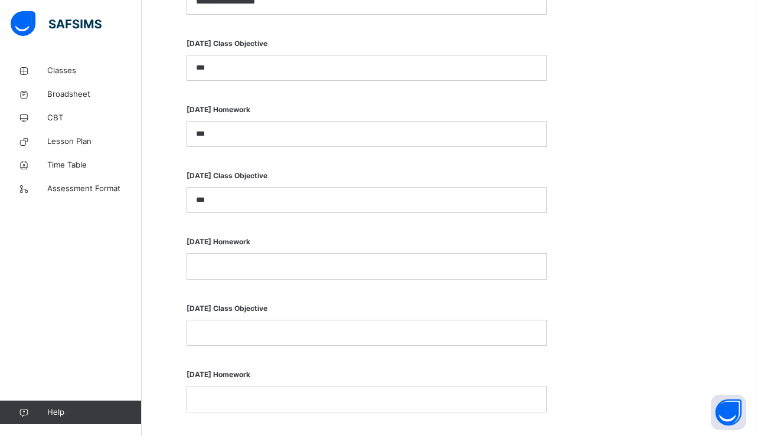
click at [268, 264] on p at bounding box center [366, 266] width 341 height 11
click at [219, 329] on p at bounding box center [366, 332] width 341 height 11
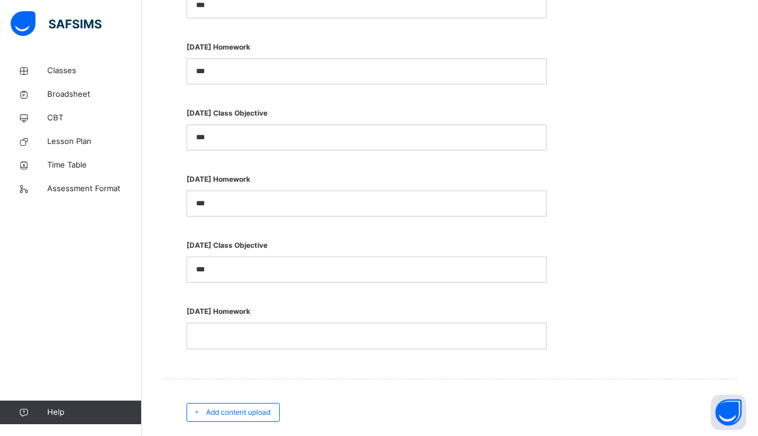
click at [219, 338] on p at bounding box center [366, 336] width 341 height 11
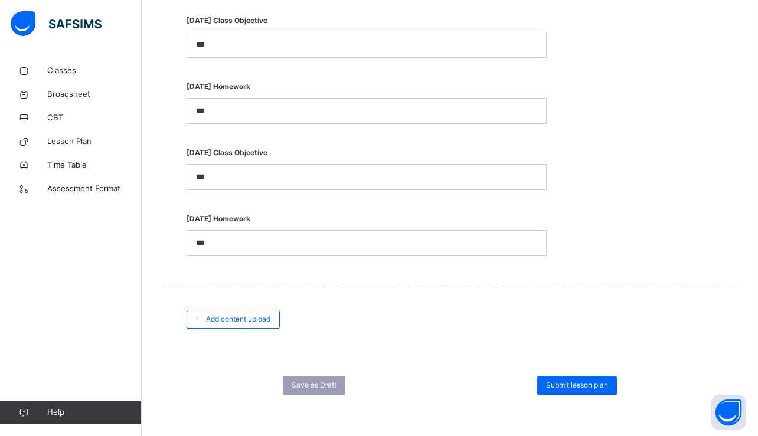
scroll to position [1002, 0]
click at [576, 379] on div "Submit lesson plan" at bounding box center [577, 385] width 80 height 19
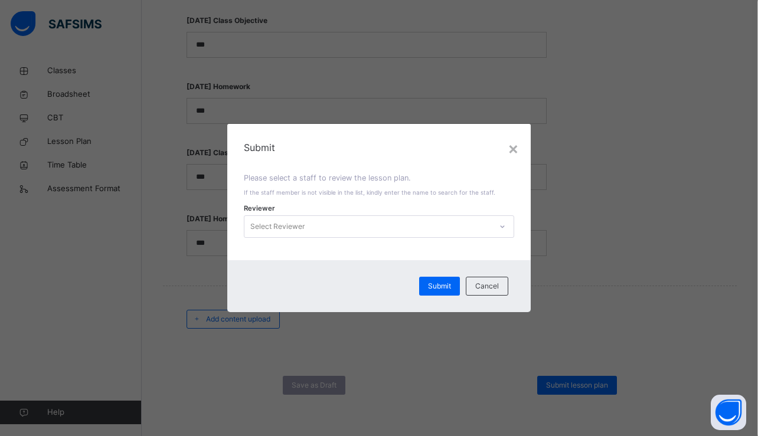
click at [390, 243] on div "Reviewer Select Reviewer" at bounding box center [379, 227] width 270 height 34
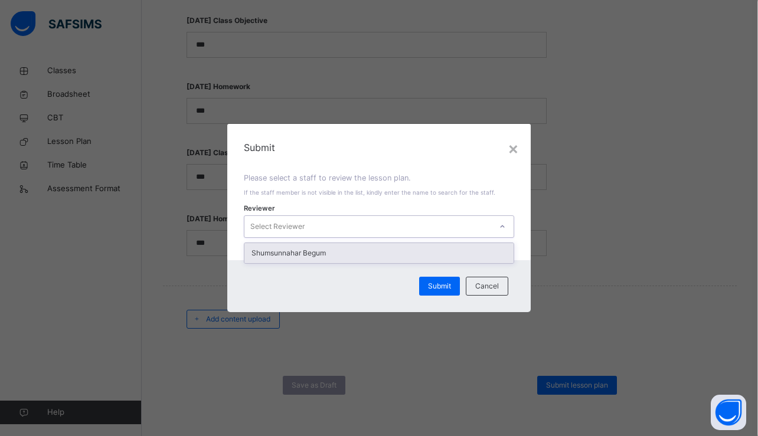
click at [371, 234] on div "Select Reviewer" at bounding box center [367, 226] width 247 height 18
click at [281, 256] on div "Shumsunnahar Begum" at bounding box center [378, 253] width 269 height 20
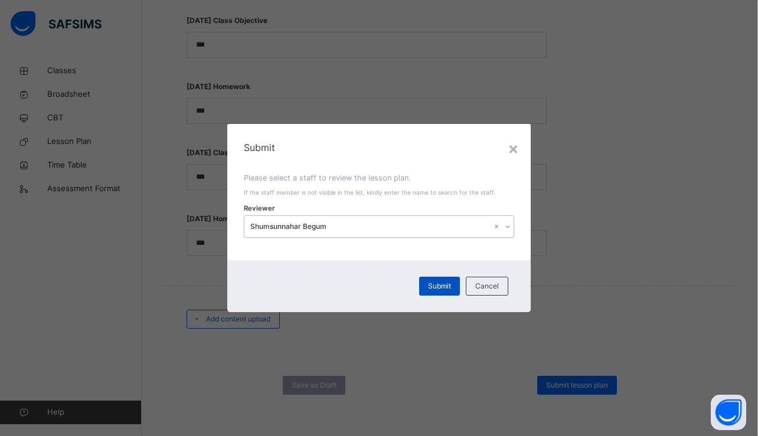
click at [451, 288] on span "Submit" at bounding box center [439, 286] width 23 height 11
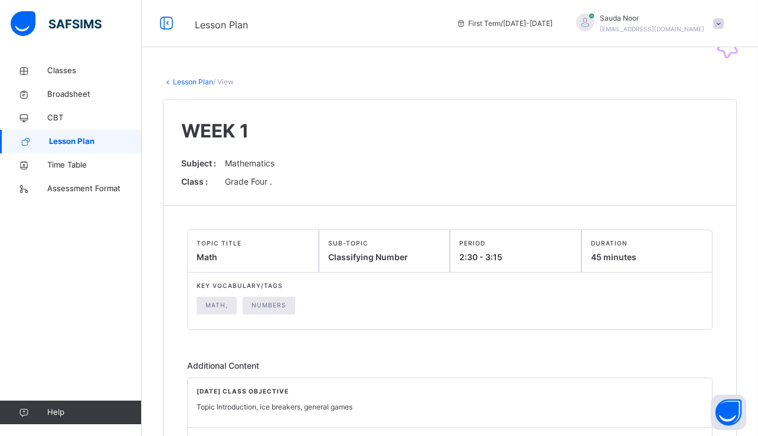
click at [179, 79] on link "Lesson Plan" at bounding box center [193, 81] width 40 height 9
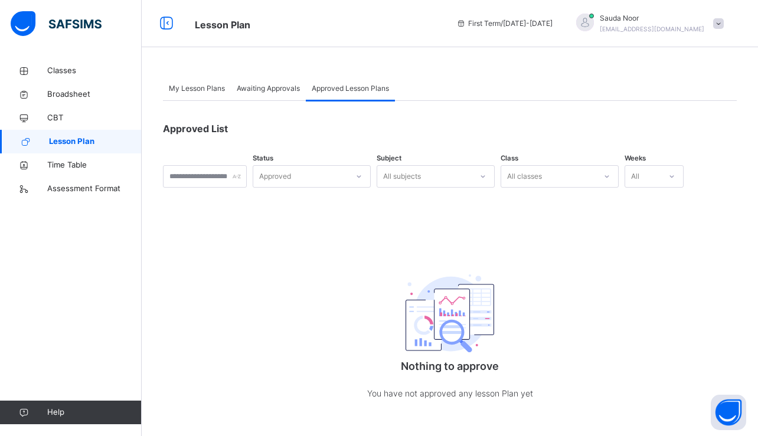
click at [191, 87] on span "My Lesson Plans" at bounding box center [197, 88] width 56 height 11
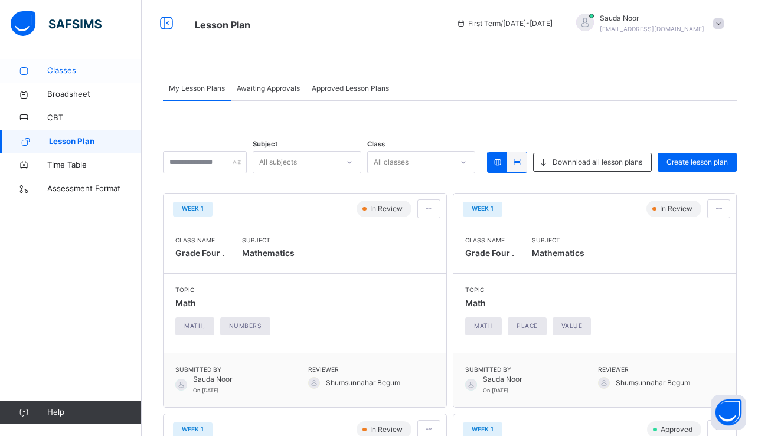
click at [78, 80] on link "Classes" at bounding box center [71, 71] width 142 height 24
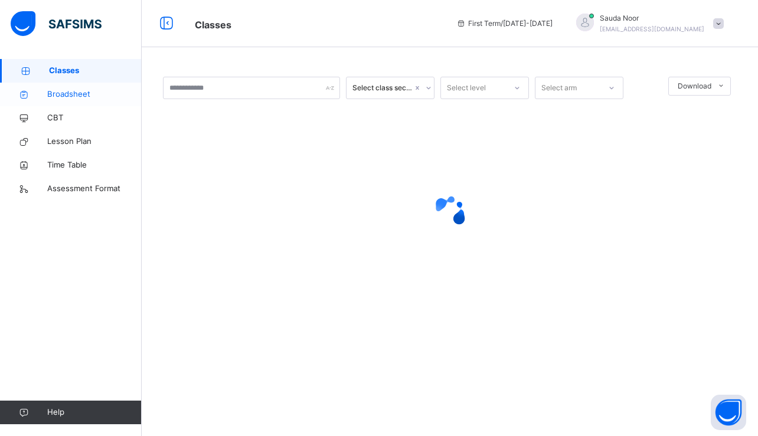
click at [91, 90] on span "Broadsheet" at bounding box center [94, 95] width 94 height 12
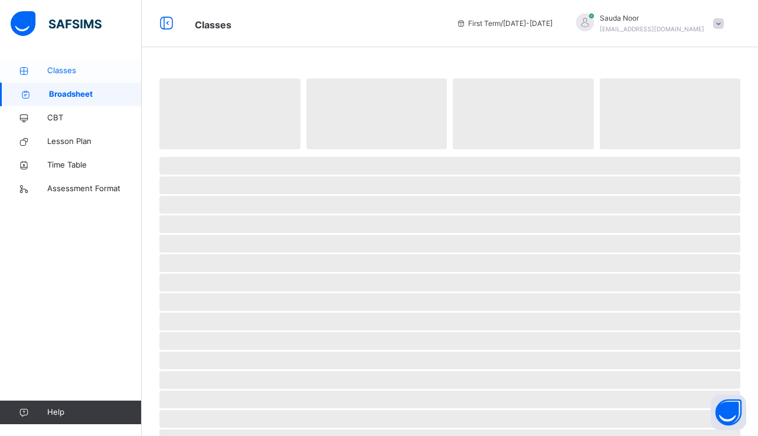
click at [86, 73] on span "Classes" at bounding box center [94, 71] width 94 height 12
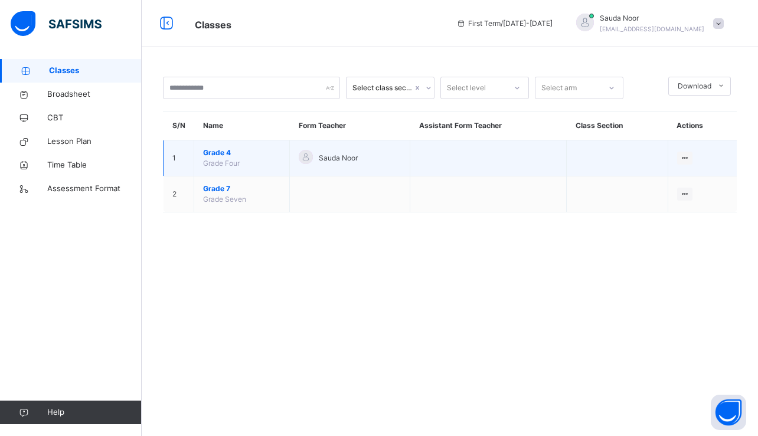
click at [227, 158] on span "Grade 4" at bounding box center [241, 153] width 77 height 11
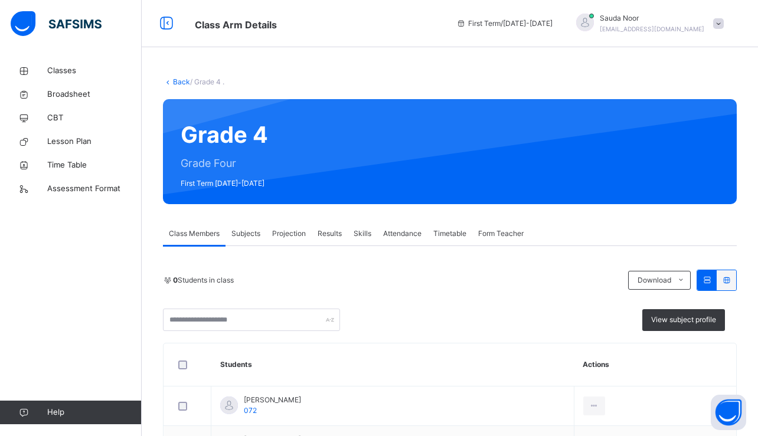
drag, startPoint x: 583, startPoint y: 1, endPoint x: 347, endPoint y: 84, distance: 250.6
click at [347, 84] on div "Back / Grade 4 ." at bounding box center [450, 82] width 574 height 11
click at [731, 410] on button "Open asap" at bounding box center [728, 412] width 35 height 35
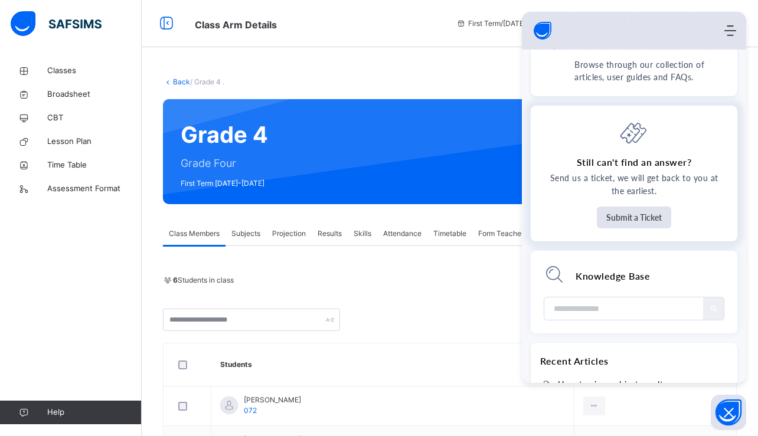
scroll to position [104, 0]
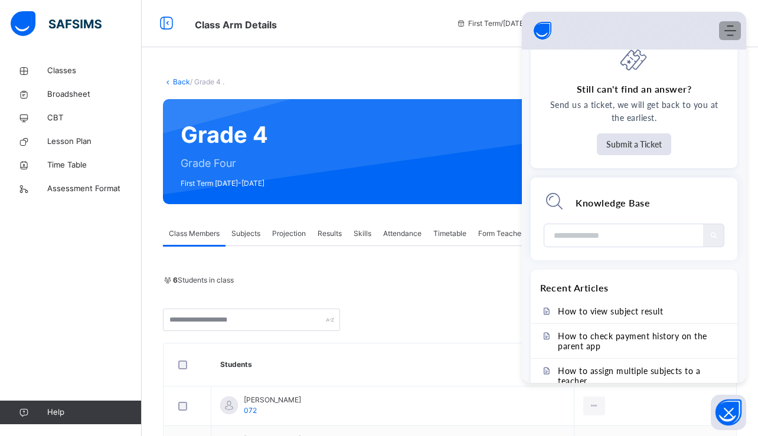
click at [728, 26] on icon "Modules Menu" at bounding box center [730, 31] width 12 height 12
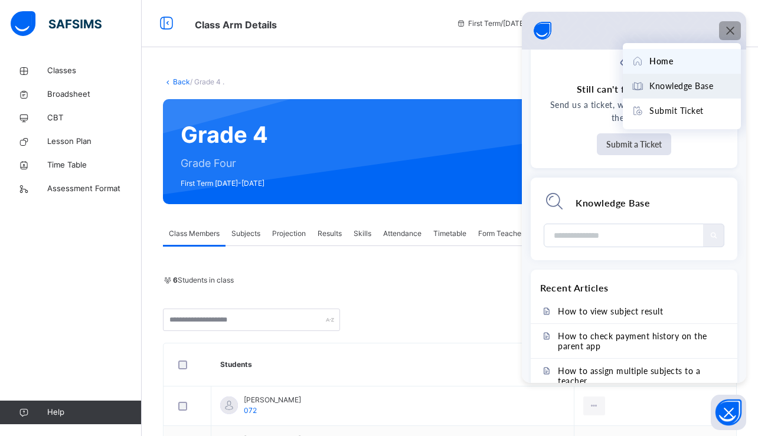
click at [701, 92] on span "Knowledge Base" at bounding box center [681, 86] width 64 height 13
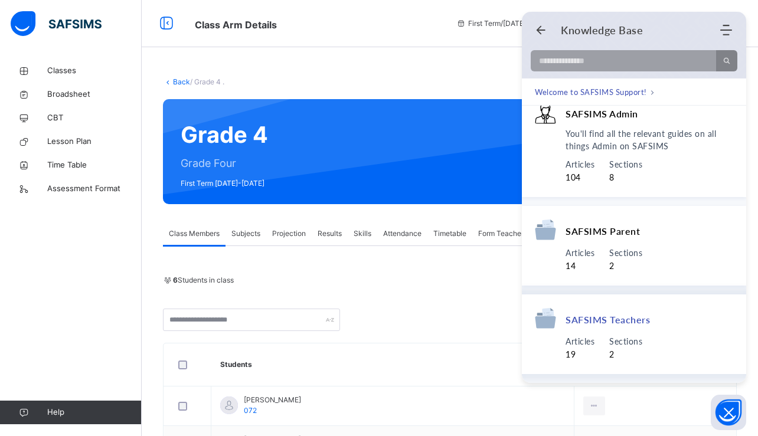
scroll to position [25, 0]
click at [612, 324] on span "SAFSIMS Teachers" at bounding box center [608, 319] width 84 height 12
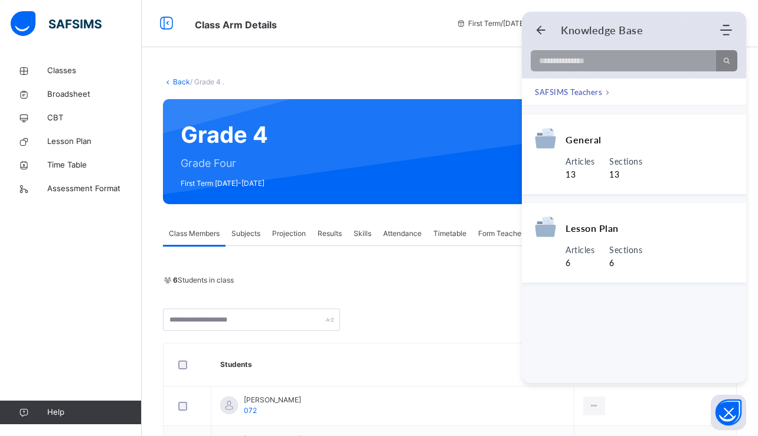
scroll to position [0, 0]
click at [586, 146] on div "General" at bounding box center [634, 142] width 198 height 28
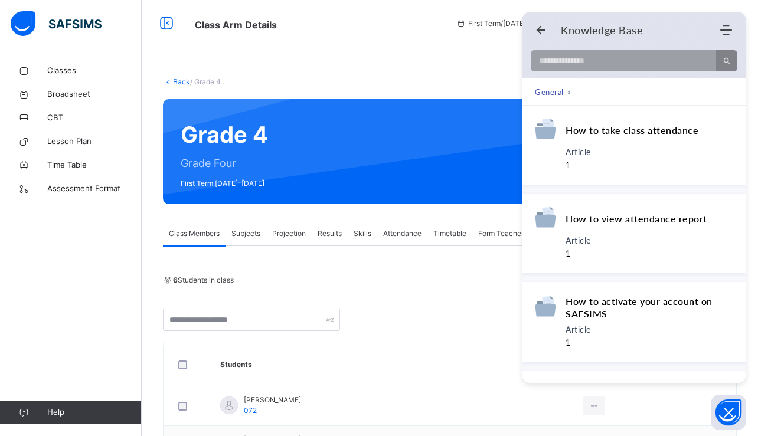
scroll to position [707, 0]
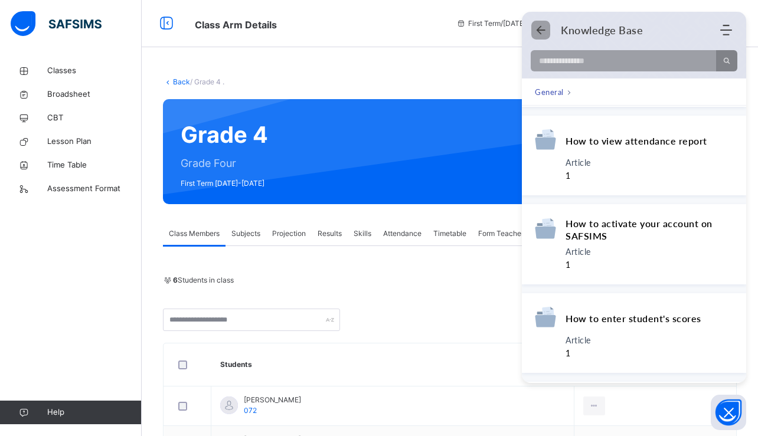
click at [542, 27] on icon "Back" at bounding box center [541, 30] width 12 height 12
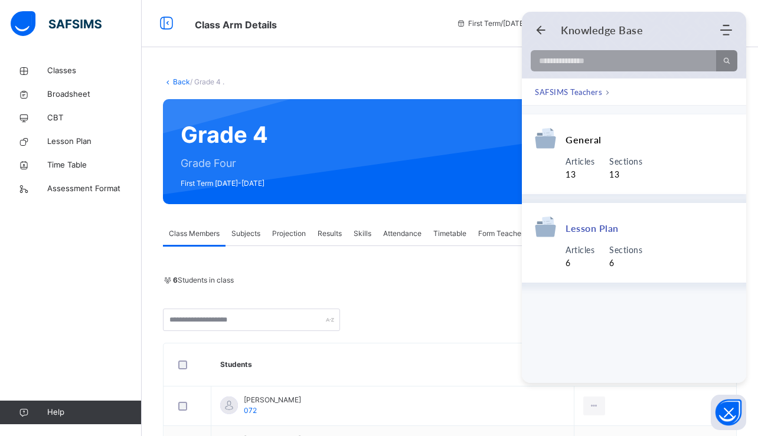
click at [601, 234] on span "Lesson Plan" at bounding box center [592, 228] width 53 height 12
